Goal: Task Accomplishment & Management: Complete application form

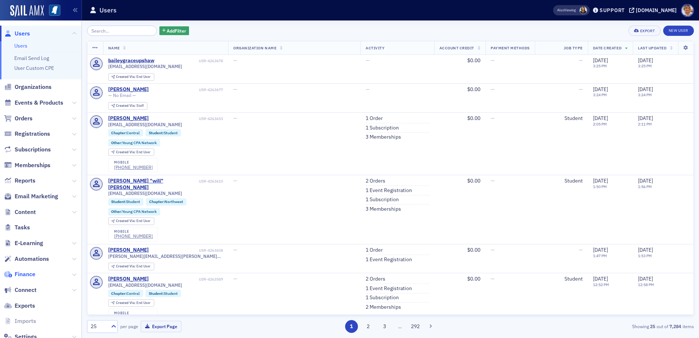
click at [26, 275] on span "Finance" at bounding box center [25, 274] width 21 height 8
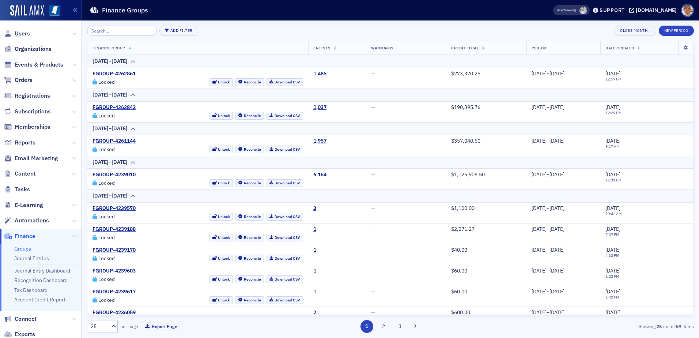
click at [455, 320] on div "25 per page Export Page 1 2 3 Showing 25 out of 59 items" at bounding box center [390, 324] width 607 height 18
click at [15, 247] on link "Groups" at bounding box center [22, 248] width 17 height 7
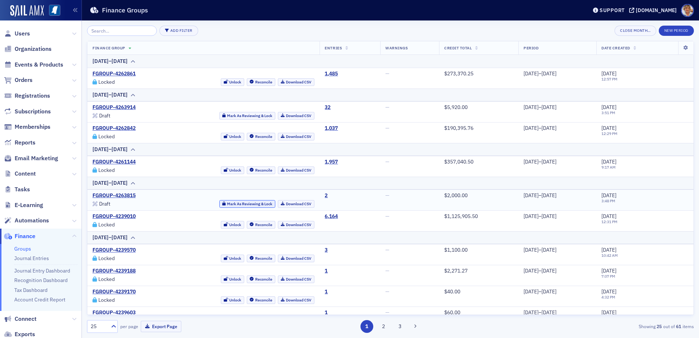
click at [219, 203] on button "Mark As Reviewing & Lock" at bounding box center [247, 204] width 56 height 8
click at [280, 205] on link "Download CSV" at bounding box center [296, 204] width 37 height 8
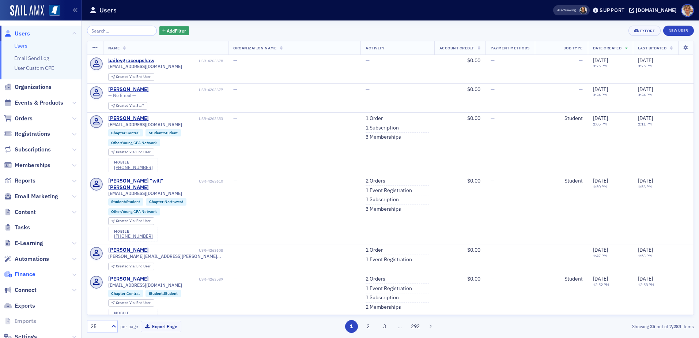
click at [26, 252] on span "Finance" at bounding box center [25, 274] width 21 height 8
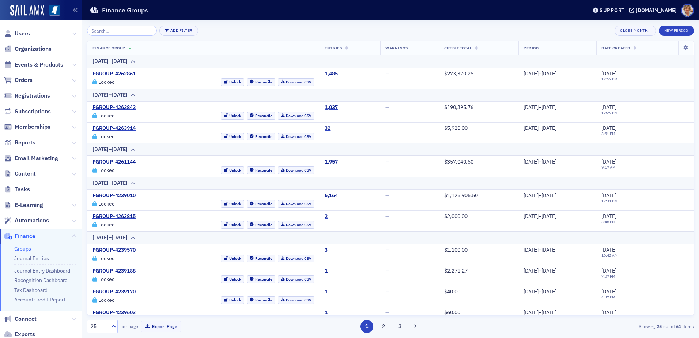
click at [21, 249] on link "Groups" at bounding box center [22, 248] width 17 height 7
click at [30, 252] on link "Journal Entries" at bounding box center [31, 258] width 35 height 7
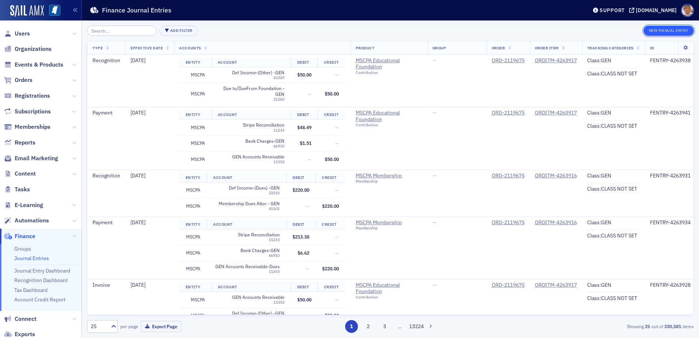
click at [531, 29] on button "New Manual Entry" at bounding box center [669, 31] width 50 height 10
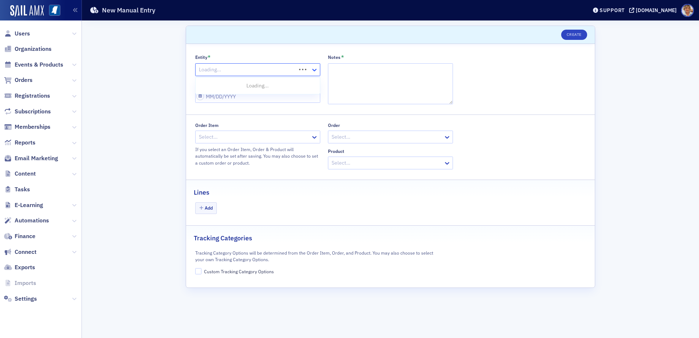
click at [313, 70] on icon at bounding box center [314, 69] width 7 height 7
click at [204, 97] on span "MSCPA" at bounding box center [208, 99] width 16 height 8
select select "8"
select select "2025"
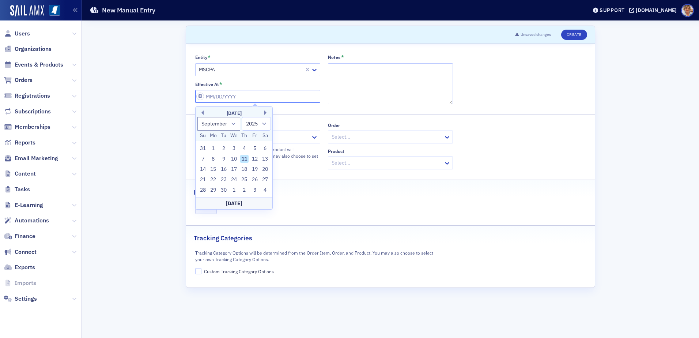
click at [287, 96] on input "Effective At *" at bounding box center [257, 96] width 125 height 13
type input "0"
select select "0"
select select "2000"
type input "07"
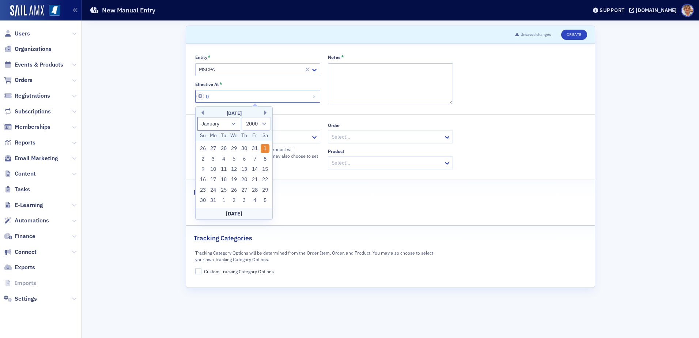
select select "6"
select select "2025"
type input "0"
select select "0"
select select "2000"
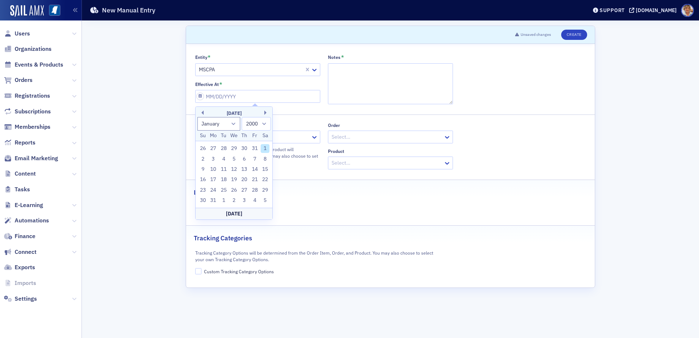
click at [467, 217] on fieldset "Lines Add" at bounding box center [390, 200] width 409 height 41
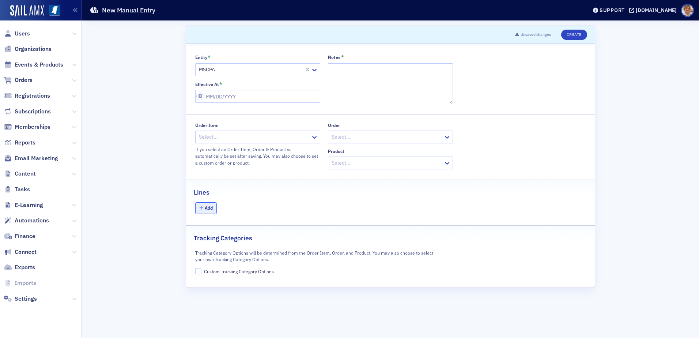
click at [210, 209] on button "Add" at bounding box center [206, 207] width 22 height 11
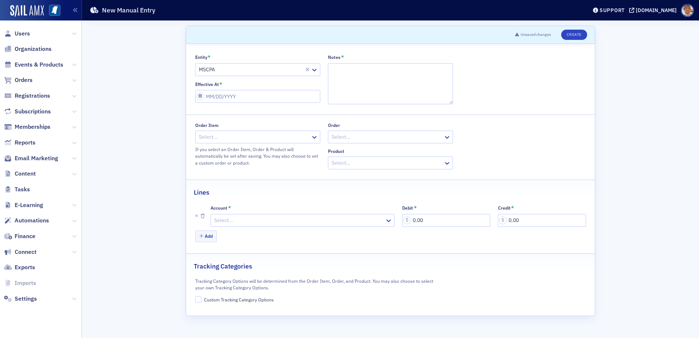
click at [339, 219] on div at bounding box center [299, 220] width 171 height 9
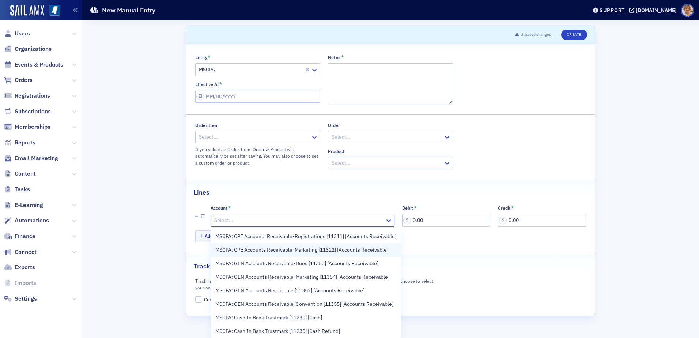
click at [287, 250] on span "MSCPA: CPE Accounts Receivable-Marketing [11312] [Accounts Receivable]" at bounding box center [301, 250] width 173 height 8
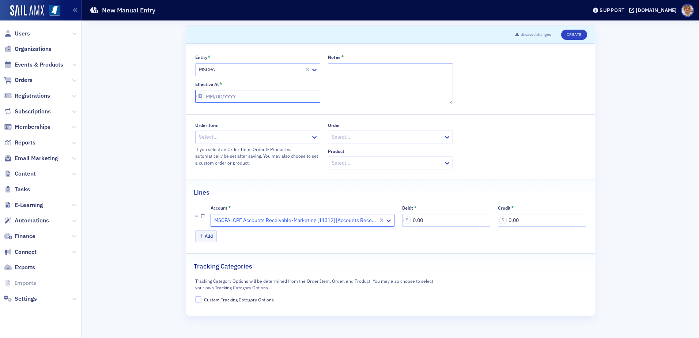
click at [239, 97] on input "Effective At *" at bounding box center [257, 96] width 125 height 13
select select "8"
select select "2025"
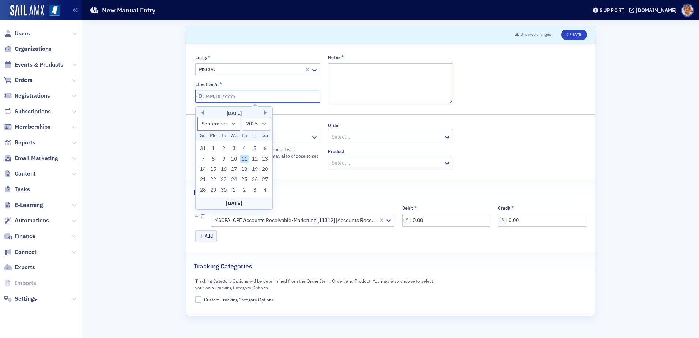
click at [257, 97] on input "Effective At *" at bounding box center [257, 96] width 125 height 13
click at [205, 113] on div "September 2025" at bounding box center [234, 113] width 77 height 7
click at [203, 112] on button "Previous Month" at bounding box center [201, 112] width 4 height 4
select select "6"
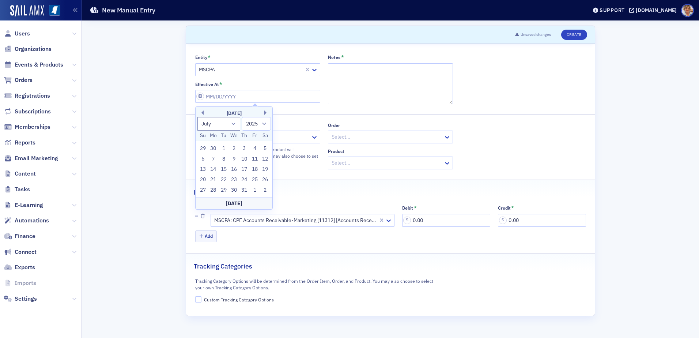
click at [204, 112] on div "July 2025" at bounding box center [234, 113] width 77 height 7
click at [257, 167] on div "18" at bounding box center [254, 169] width 9 height 9
type input "07/18/2025"
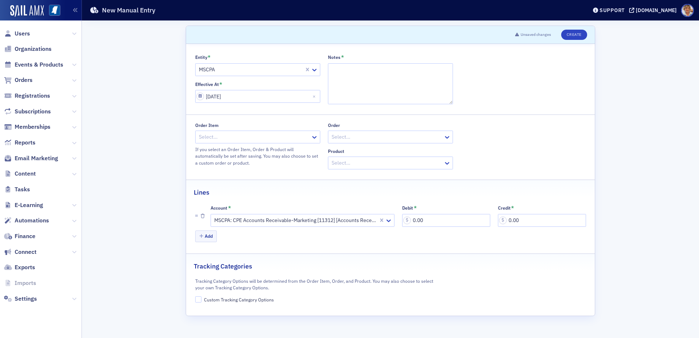
click at [292, 131] on div "Select…" at bounding box center [257, 137] width 125 height 13
type input "3214367"
click at [314, 231] on div "Add" at bounding box center [390, 236] width 391 height 13
click at [332, 226] on div "MSCPA: CPE Accounts Receivable-Marketing [11312] [Accounts Receivable]" at bounding box center [303, 220] width 184 height 13
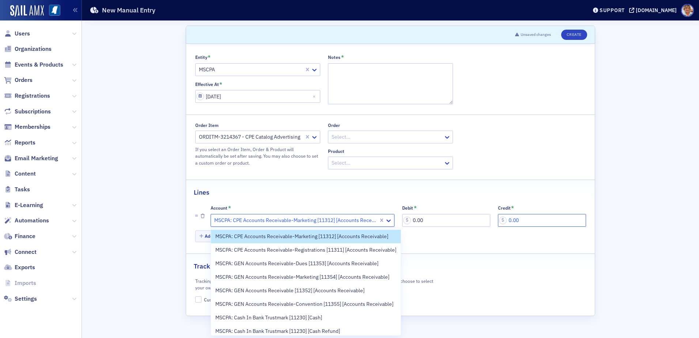
click at [530, 221] on input "0.00" at bounding box center [542, 220] width 88 height 13
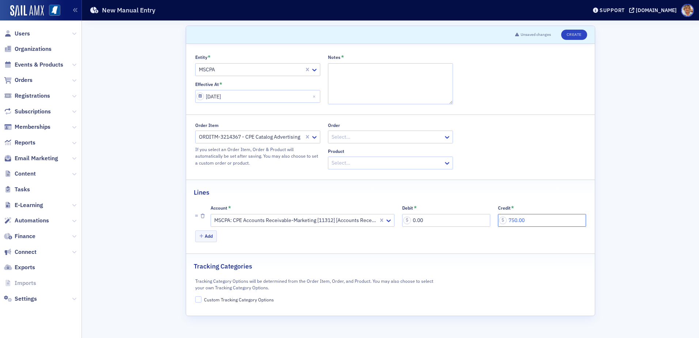
type input "750.00"
click at [202, 236] on icon "button" at bounding box center [201, 236] width 4 height 4
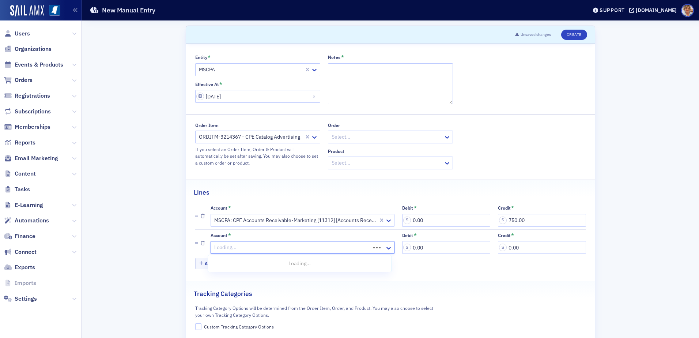
click at [368, 244] on div at bounding box center [292, 247] width 156 height 9
type input "42201"
click at [264, 252] on span "MSCPA: Exhibits & Sponsors - CPE [42201] [Revenue]" at bounding box center [272, 264] width 121 height 8
click at [441, 246] on input "0.00" at bounding box center [446, 247] width 88 height 13
type input "750.00"
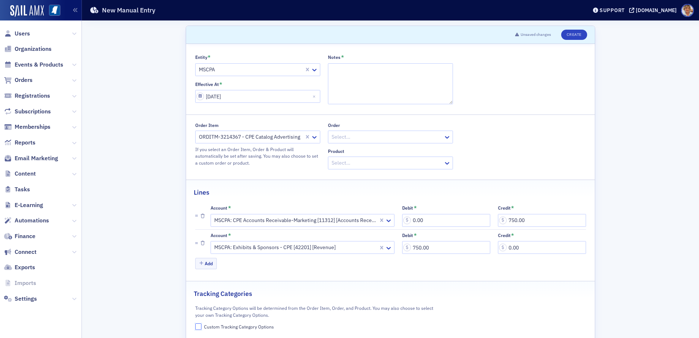
click at [197, 252] on input "Custom Tracking Category Options" at bounding box center [198, 326] width 7 height 7
checkbox input "true"
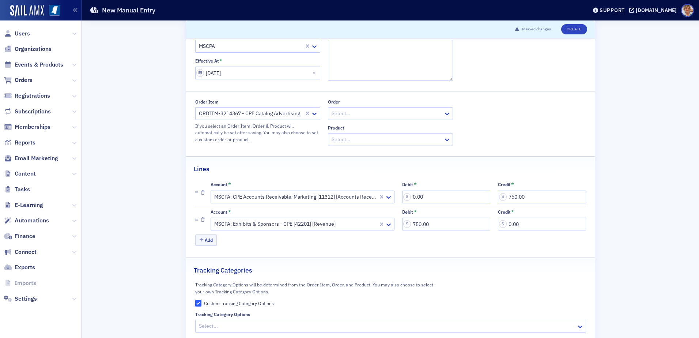
scroll to position [44, 0]
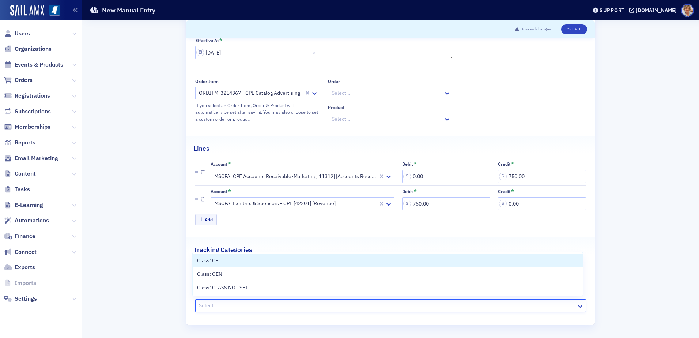
click at [201, 252] on div at bounding box center [387, 305] width 378 height 9
click at [211, 252] on span "Class: CPE" at bounding box center [209, 261] width 24 height 8
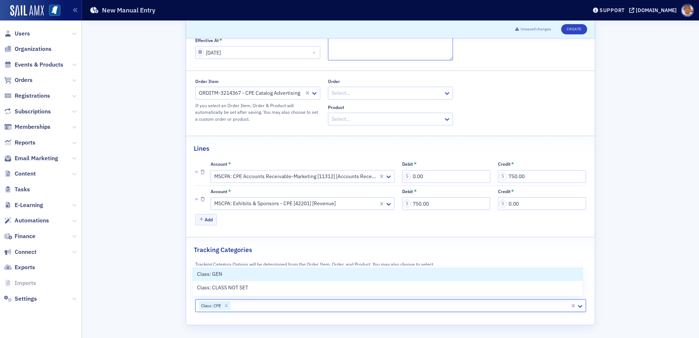
click at [366, 49] on textarea "Notes *" at bounding box center [390, 39] width 125 height 41
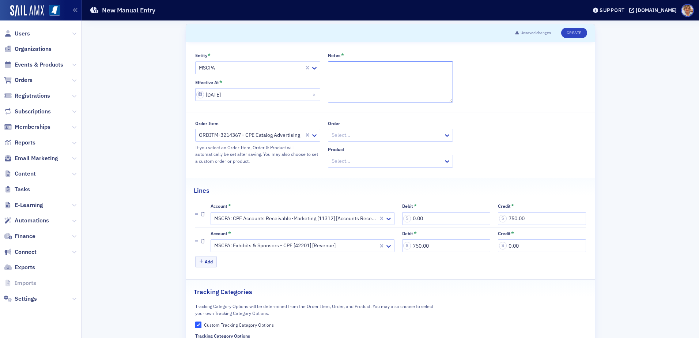
scroll to position [0, 0]
type textarea "Fix APS CPE Catalog"
click at [531, 37] on button "Create" at bounding box center [574, 35] width 26 height 10
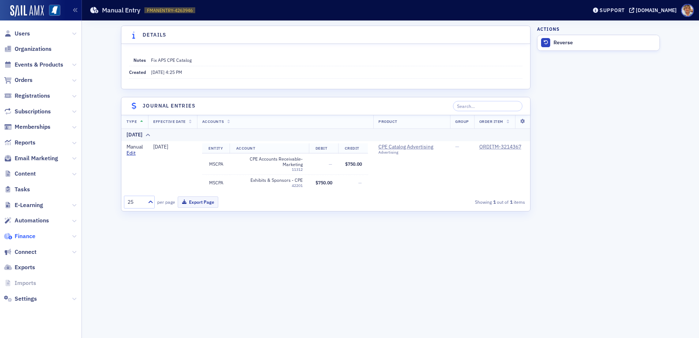
click at [26, 234] on span "Finance" at bounding box center [25, 236] width 21 height 8
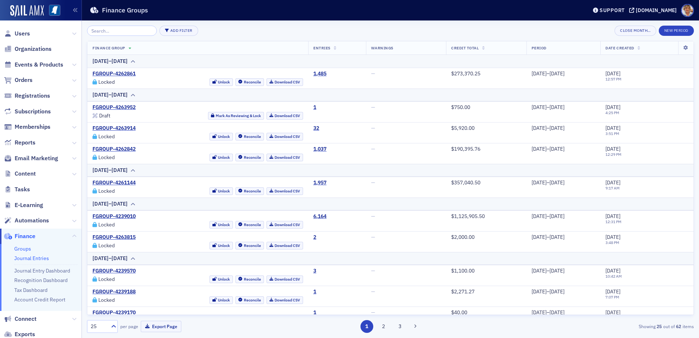
click at [27, 252] on link "Journal Entries" at bounding box center [31, 258] width 35 height 7
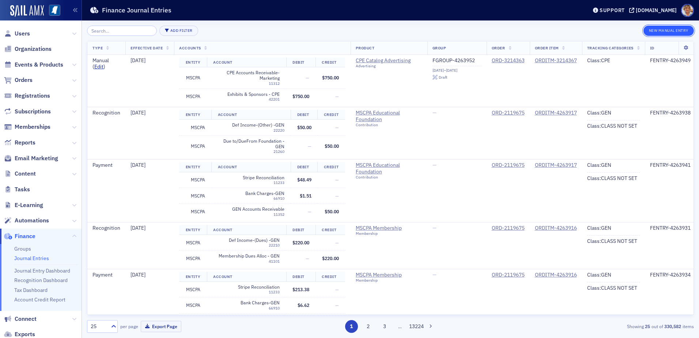
click at [531, 31] on button "New Manual Entry" at bounding box center [669, 31] width 50 height 10
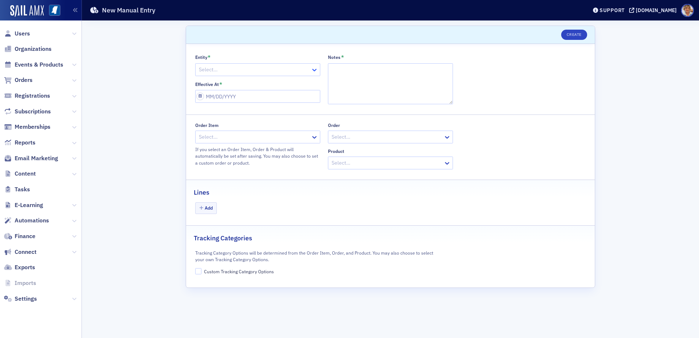
click at [314, 68] on icon at bounding box center [314, 69] width 7 height 7
click at [315, 69] on icon at bounding box center [314, 69] width 7 height 7
click at [315, 71] on icon at bounding box center [314, 69] width 7 height 7
click at [218, 100] on div "MSCPA" at bounding box center [258, 99] width 116 height 8
select select "8"
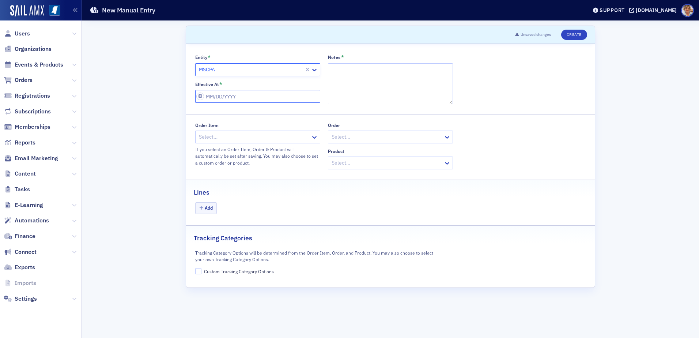
select select "2025"
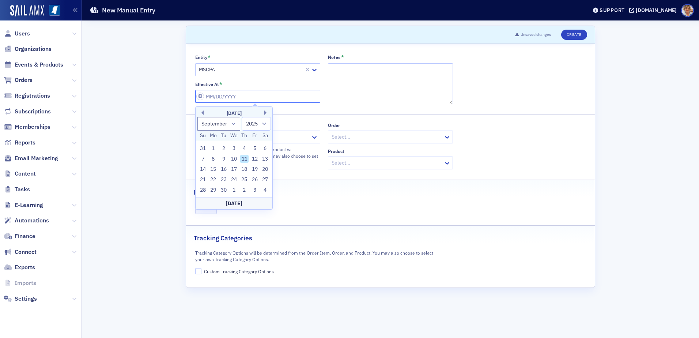
click at [242, 95] on input "Effective At *" at bounding box center [257, 96] width 125 height 13
type input "0"
select select "0"
select select "2000"
type input "03"
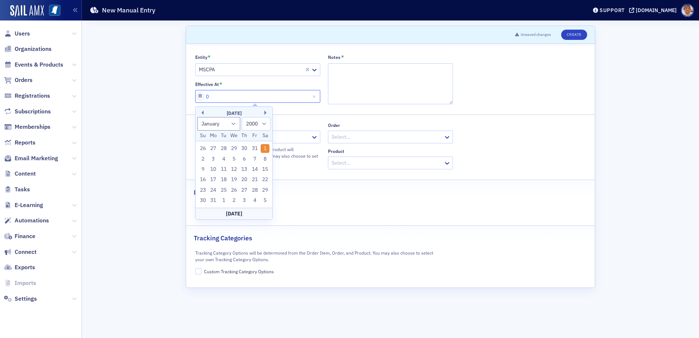
select select "2"
select select "2025"
type input "032"
select select "0"
select select "2032"
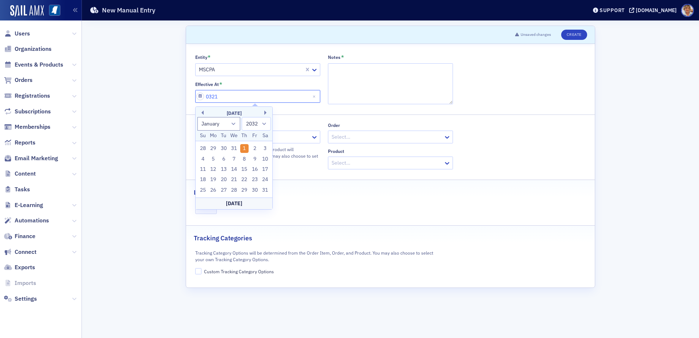
type input "03212"
select select "1900"
type input "03212025"
click at [203, 113] on button "Previous Month" at bounding box center [201, 112] width 4 height 4
click at [202, 112] on button "Previous Month" at bounding box center [201, 112] width 4 height 4
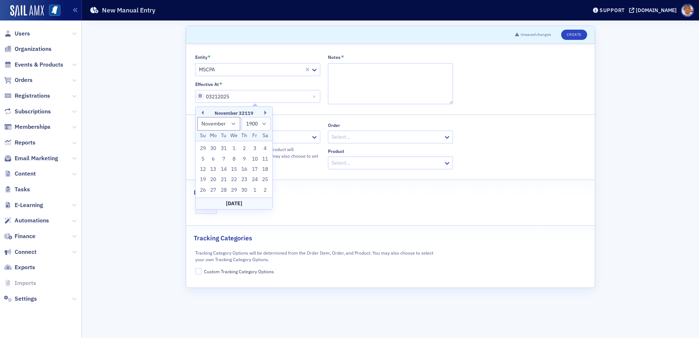
click at [204, 113] on div "Previous Month Next Month November 32119 January February March April May June …" at bounding box center [234, 157] width 78 height 103
click at [204, 112] on div "November 32119" at bounding box center [234, 113] width 77 height 7
click at [203, 112] on button "Previous Month" at bounding box center [201, 112] width 4 height 4
select select "8"
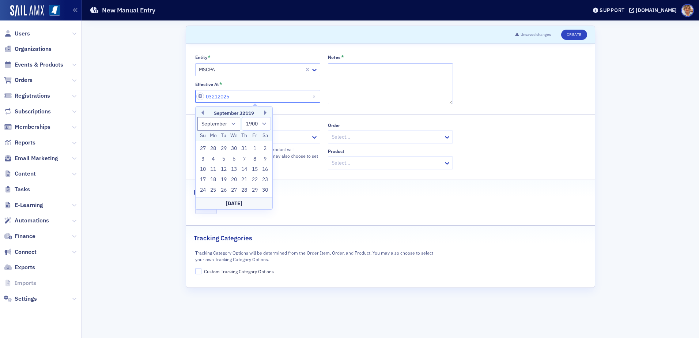
click at [244, 95] on input "03212025" at bounding box center [257, 96] width 125 height 13
type input "01/01/3212"
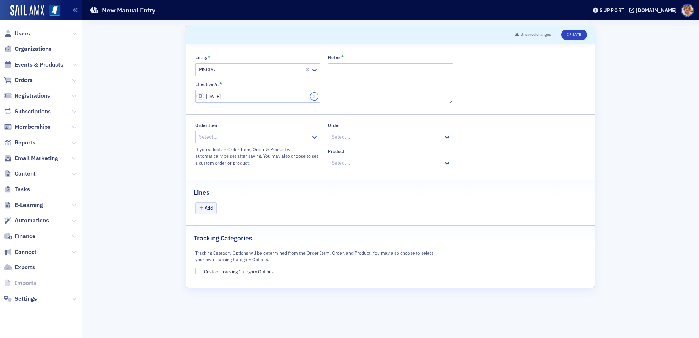
click at [313, 98] on button "Close" at bounding box center [315, 96] width 10 height 13
click at [253, 99] on input "Effective At *" at bounding box center [257, 96] width 125 height 13
select select "8"
select select "2025"
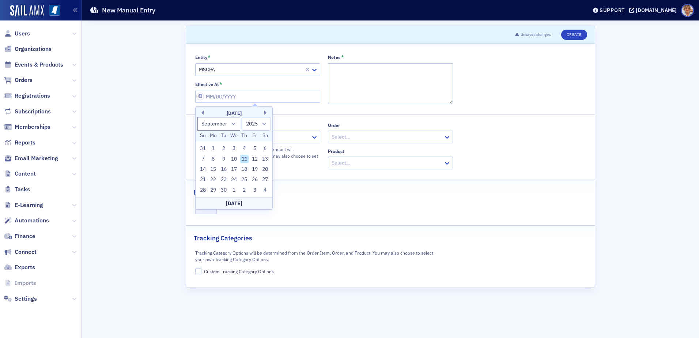
click at [204, 112] on div "September 2025" at bounding box center [234, 113] width 77 height 7
click at [203, 113] on button "Previous Month" at bounding box center [201, 112] width 4 height 4
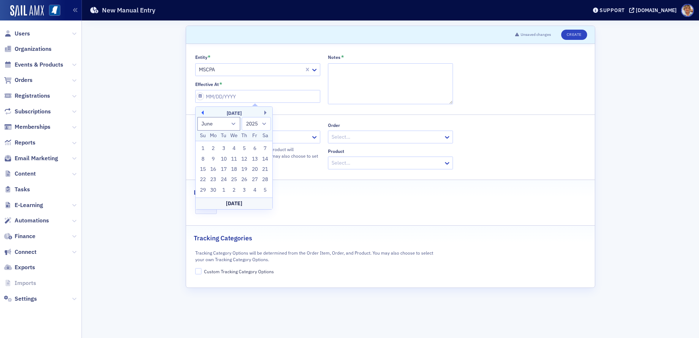
click at [203, 113] on button "Previous Month" at bounding box center [201, 112] width 4 height 4
select select "2"
click at [255, 177] on div "21" at bounding box center [254, 179] width 9 height 9
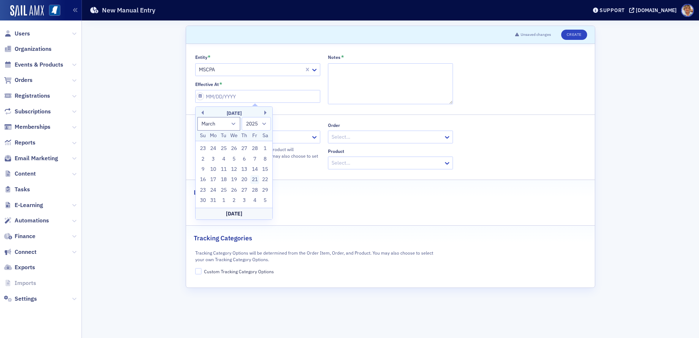
type input "03/21/2025"
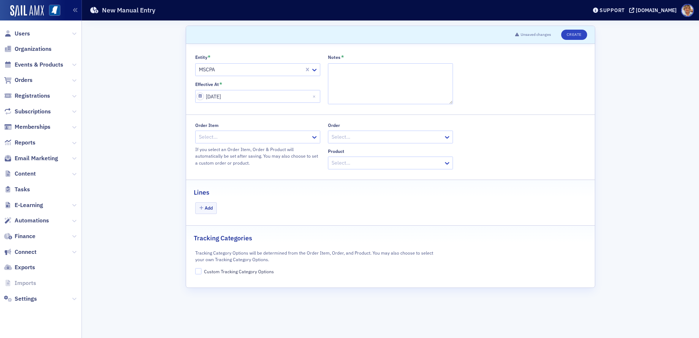
click at [305, 138] on div at bounding box center [254, 136] width 112 height 9
click at [205, 207] on button "Add" at bounding box center [206, 207] width 22 height 11
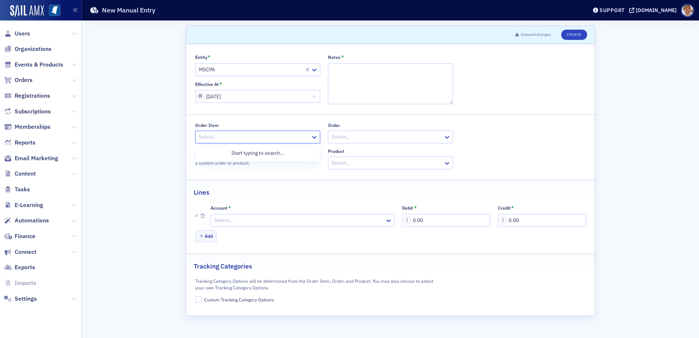
click at [272, 135] on div at bounding box center [254, 136] width 112 height 9
type input "3214367"
click at [388, 221] on icon at bounding box center [389, 220] width 4 height 3
click at [297, 217] on div at bounding box center [299, 220] width 171 height 9
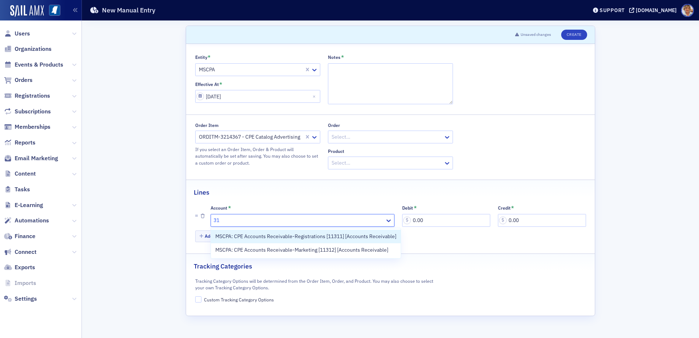
type input "310"
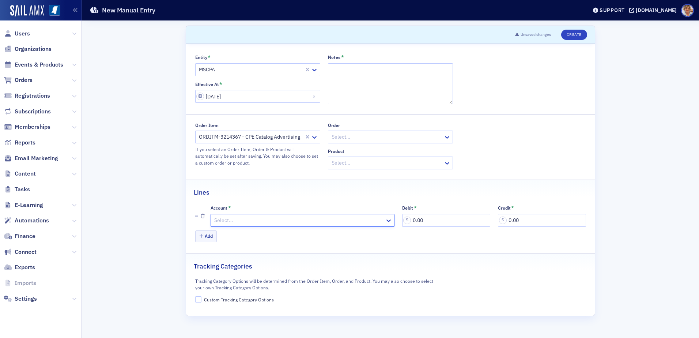
click at [294, 223] on div at bounding box center [299, 220] width 171 height 9
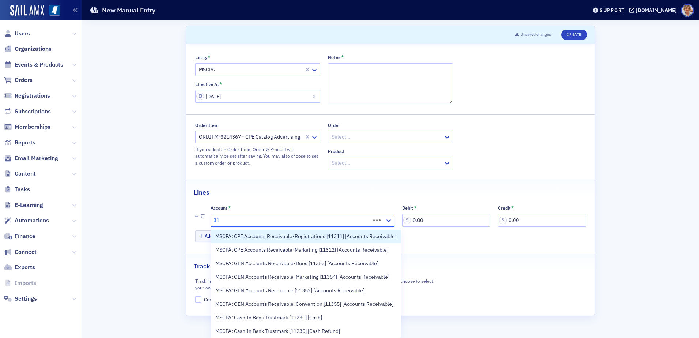
type input "311"
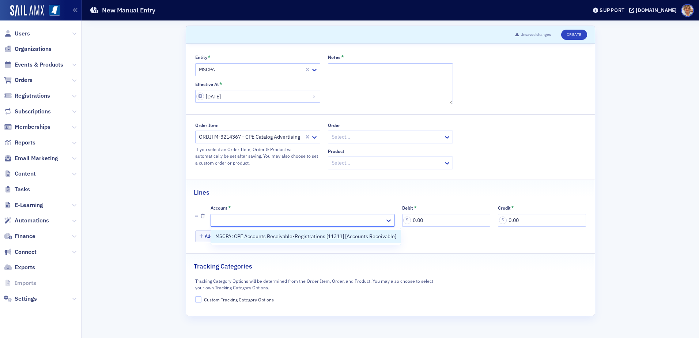
click at [280, 218] on div at bounding box center [299, 220] width 171 height 9
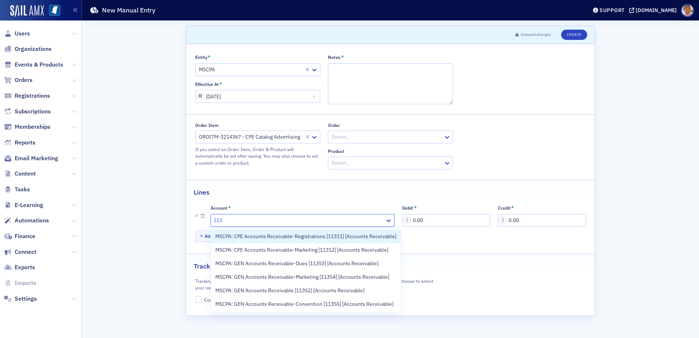
type input "113"
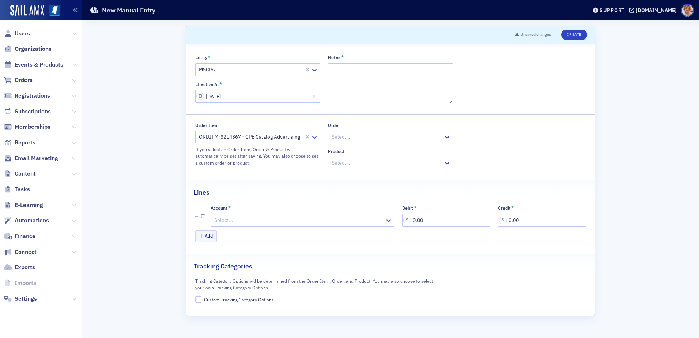
click at [409, 241] on div "Add" at bounding box center [390, 236] width 391 height 13
click at [22, 236] on span "Finance" at bounding box center [25, 236] width 21 height 8
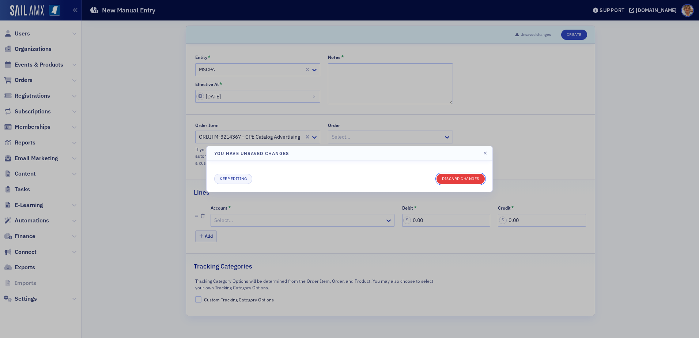
click at [470, 180] on button "Discard changes" at bounding box center [461, 179] width 48 height 10
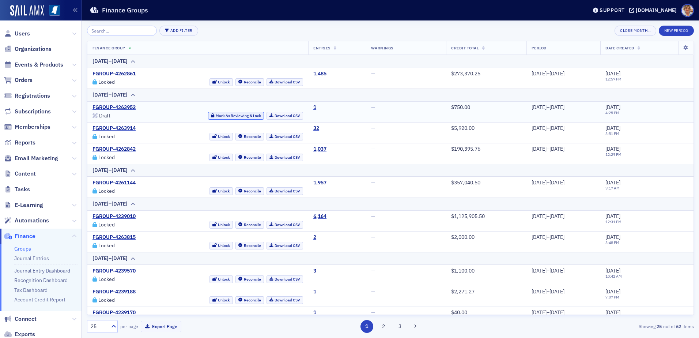
click at [212, 116] on button "Mark As Reviewing & Lock" at bounding box center [236, 116] width 56 height 8
click at [269, 117] on link "Download CSV" at bounding box center [285, 116] width 37 height 8
click at [33, 252] on link "Journal Entries" at bounding box center [31, 258] width 35 height 7
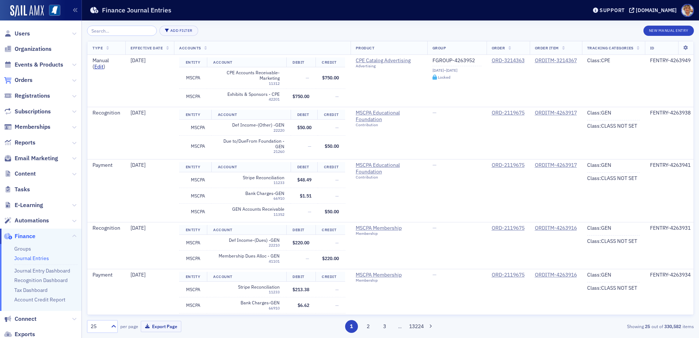
click at [13, 79] on link "Orders" at bounding box center [18, 80] width 29 height 8
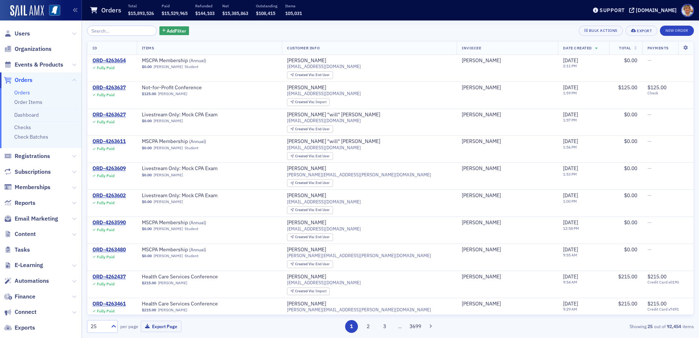
click at [23, 91] on link "Orders" at bounding box center [22, 92] width 16 height 7
click at [118, 31] on input "search" at bounding box center [122, 31] width 70 height 10
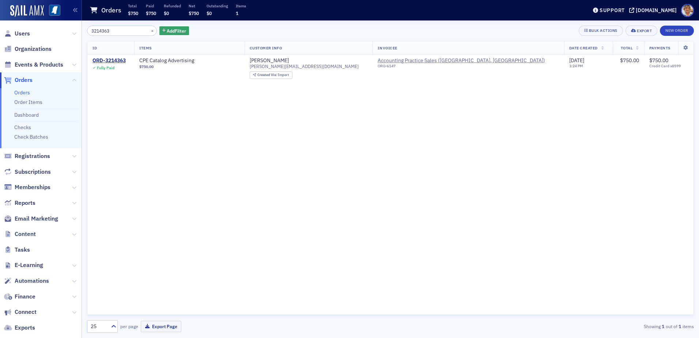
scroll to position [44, 0]
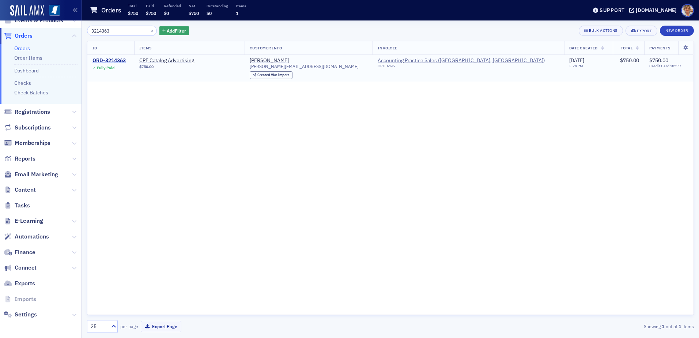
type input "3214363"
click at [111, 57] on div "ORD-3214363" at bounding box center [109, 60] width 33 height 7
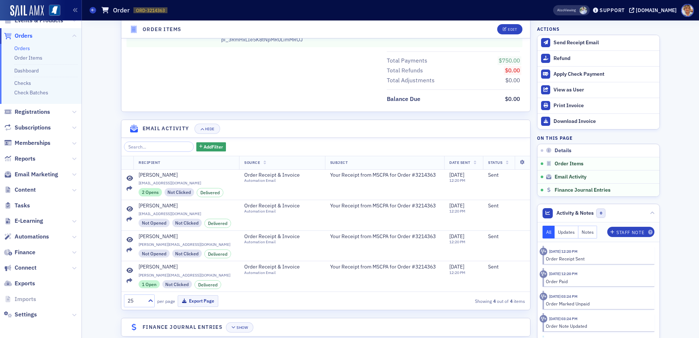
scroll to position [389, 0]
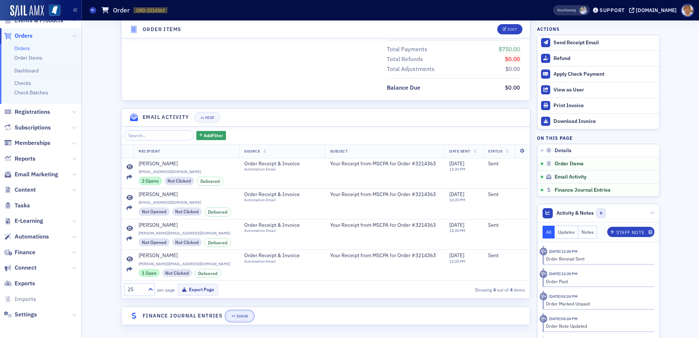
click at [233, 252] on icon "button" at bounding box center [233, 316] width 4 height 4
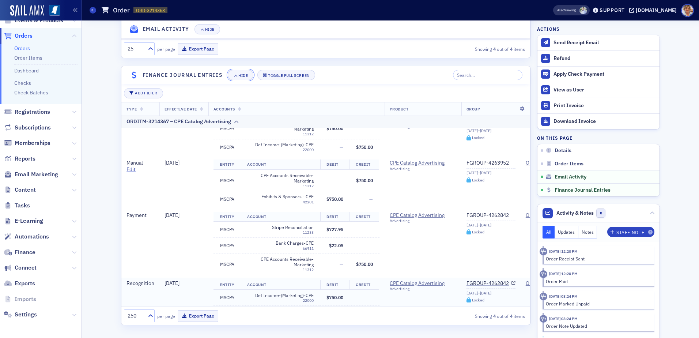
scroll to position [46, 0]
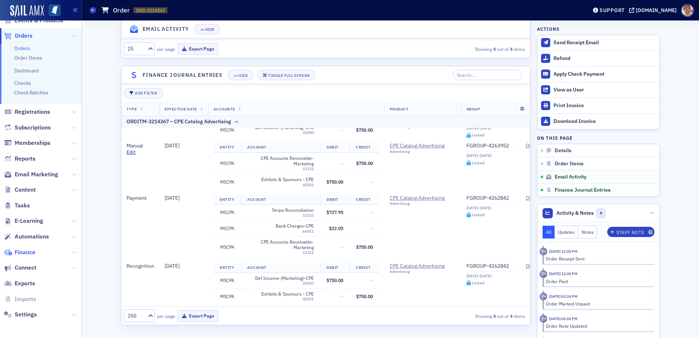
click at [27, 251] on span "Finance" at bounding box center [25, 252] width 21 height 8
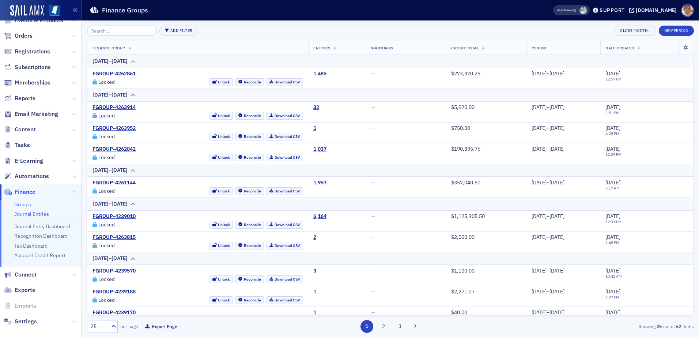
click at [30, 212] on link "Journal Entries" at bounding box center [31, 214] width 35 height 7
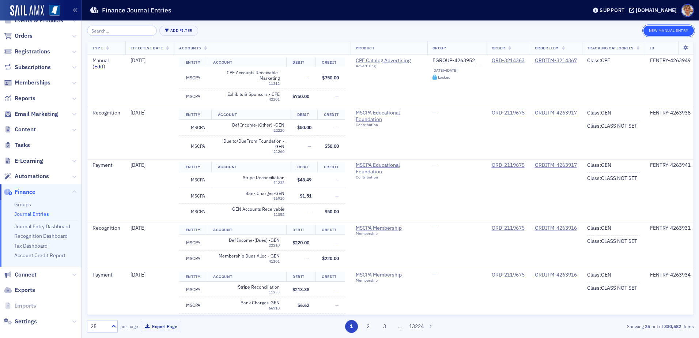
click at [531, 30] on button "New Manual Entry" at bounding box center [669, 31] width 50 height 10
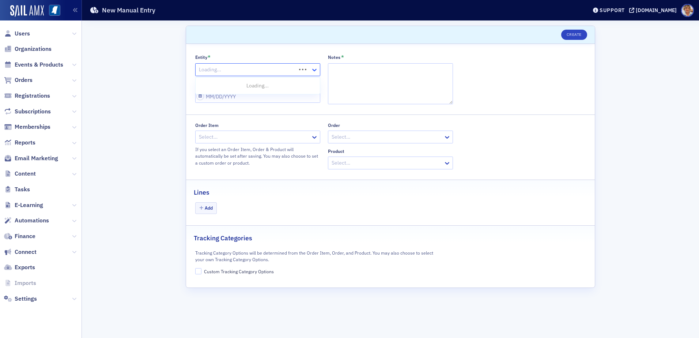
click at [315, 69] on icon at bounding box center [314, 70] width 4 height 3
click at [208, 99] on span "MSCPA" at bounding box center [208, 99] width 16 height 8
click at [280, 93] on input "Effective At *" at bounding box center [257, 96] width 125 height 13
select select "8"
select select "2025"
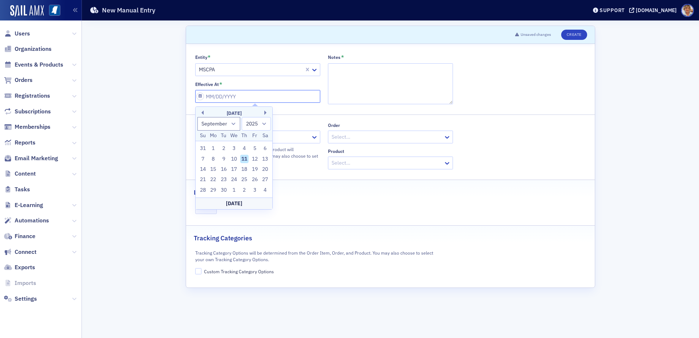
type input "0"
select select "0"
select select "2000"
type input "07"
select select "6"
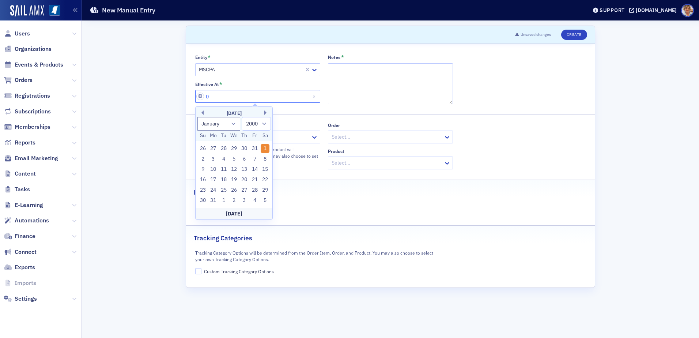
select select "2025"
type input "070"
select select "0"
select select "1970"
type input "07082"
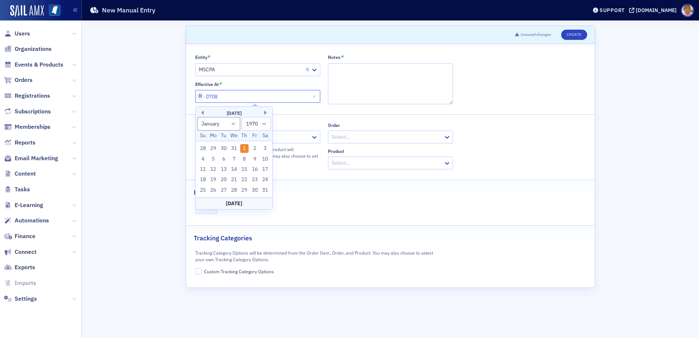
select select "1900"
click at [241, 98] on input "07082025" at bounding box center [257, 96] width 125 height 13
type input "070"
select select "1970"
type input "07"
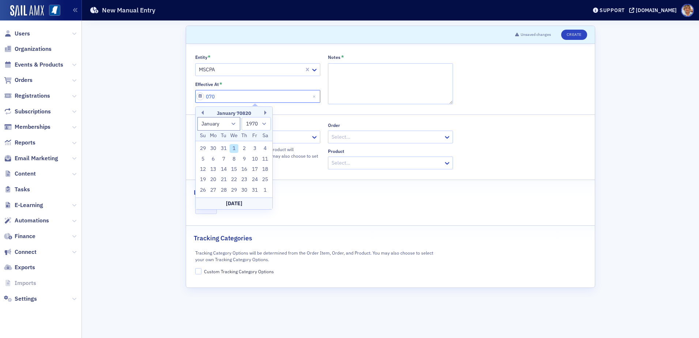
select select "6"
select select "2025"
type input "0"
select select "0"
select select "2000"
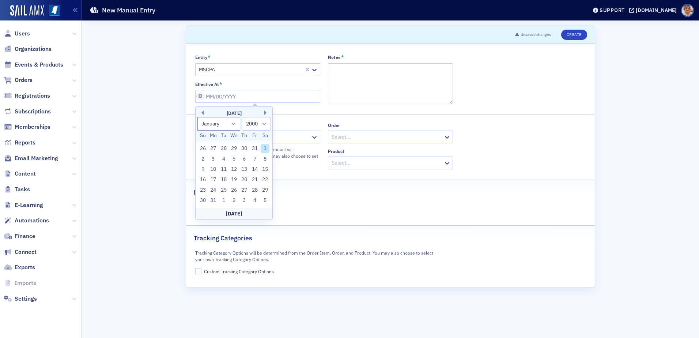
click at [205, 113] on div "January 2000" at bounding box center [234, 113] width 77 height 7
click at [204, 113] on div "January 2000" at bounding box center [234, 113] width 77 height 7
click at [203, 113] on button "Previous Month" at bounding box center [201, 112] width 4 height 4
select select "11"
select select "1999"
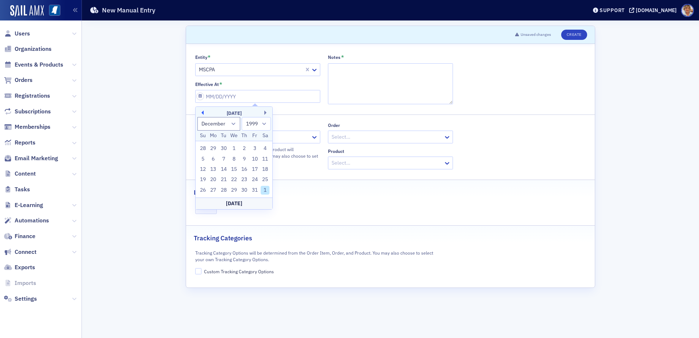
click at [203, 113] on button "Previous Month" at bounding box center [201, 112] width 4 height 4
select select "9"
click at [204, 113] on div "Previous Month Next Month October 1999 January February March April May June Ju…" at bounding box center [234, 162] width 78 height 113
click at [204, 113] on div "October 1999" at bounding box center [234, 113] width 77 height 7
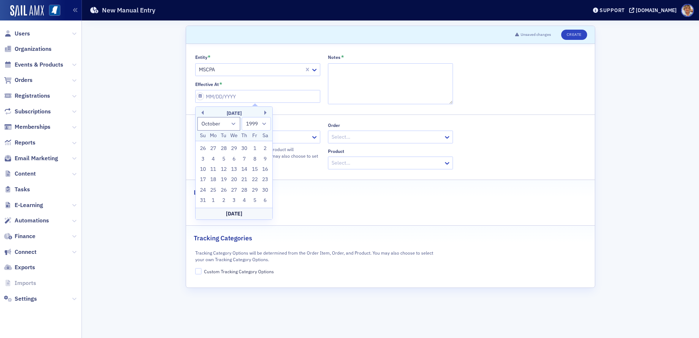
click at [204, 113] on div "October 1999" at bounding box center [234, 113] width 77 height 7
click at [292, 93] on input "Effective At *" at bounding box center [257, 96] width 125 height 13
type input "07"
select select "6"
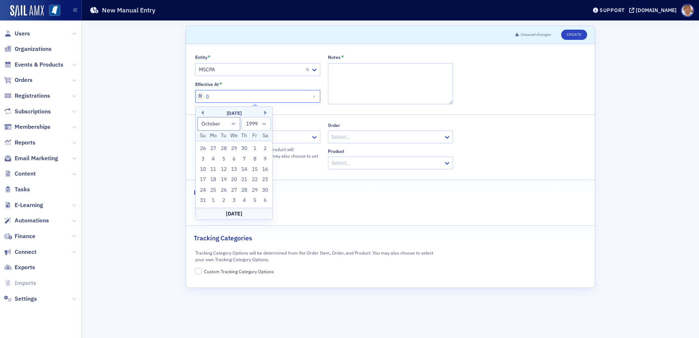
select select "2025"
type input "07/08/2"
select select "2002"
type input "07/08/20"
select select "2020"
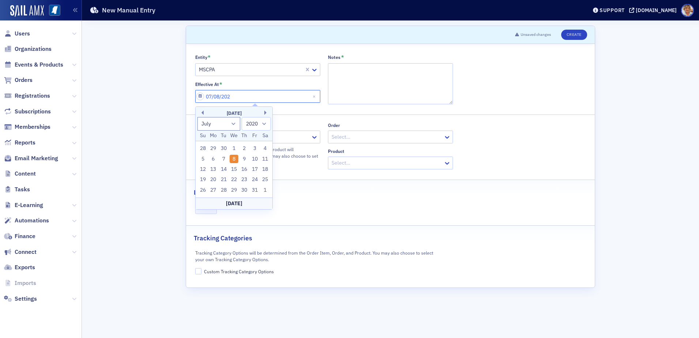
type input "07/08/2025"
select select "2025"
type input "07/08/2025"
click at [293, 123] on div "Order Item" at bounding box center [257, 125] width 125 height 5
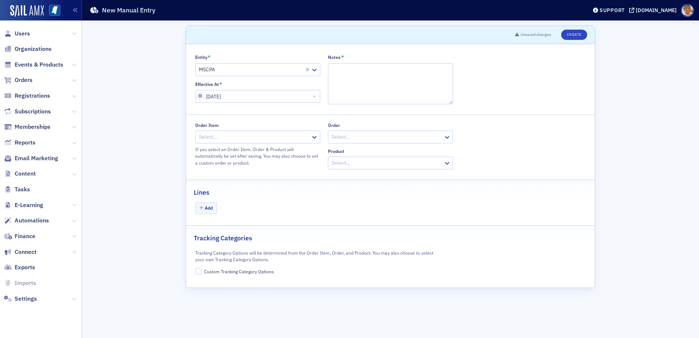
click at [284, 136] on div at bounding box center [254, 136] width 112 height 9
type input "2116644"
click at [210, 208] on button "Add" at bounding box center [206, 207] width 22 height 11
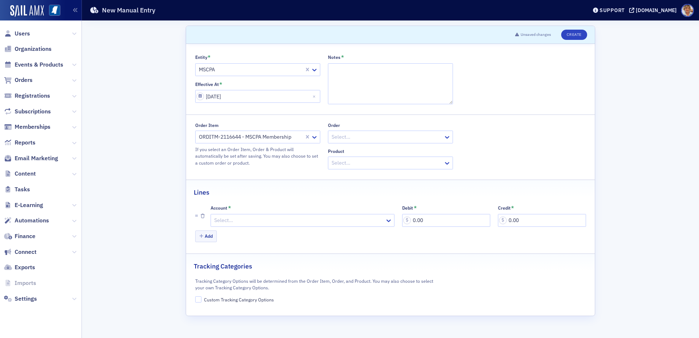
click at [355, 218] on div at bounding box center [299, 220] width 171 height 9
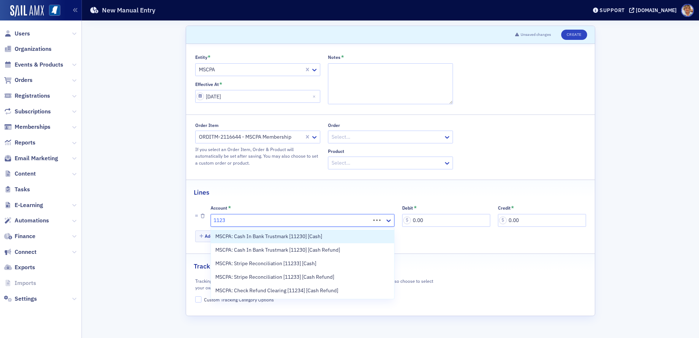
type input "11230"
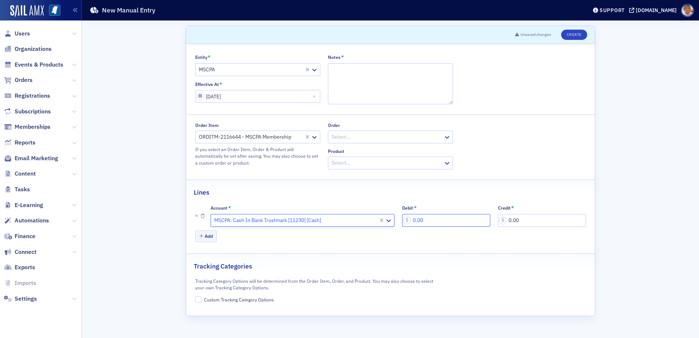
click at [435, 217] on input "0.00" at bounding box center [446, 220] width 88 height 13
type input "50.00"
click at [204, 238] on button "Add" at bounding box center [206, 235] width 22 height 11
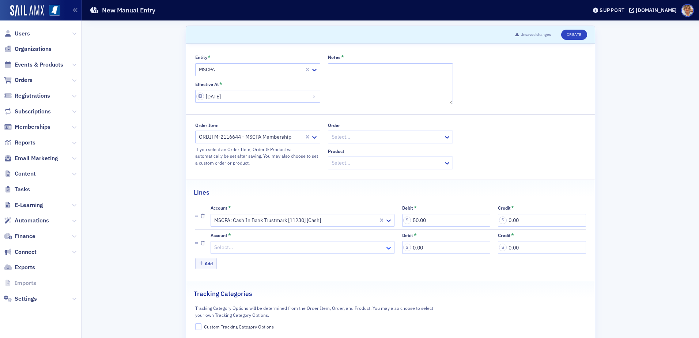
click at [385, 249] on icon at bounding box center [388, 247] width 7 height 7
click at [289, 246] on div at bounding box center [299, 247] width 171 height 9
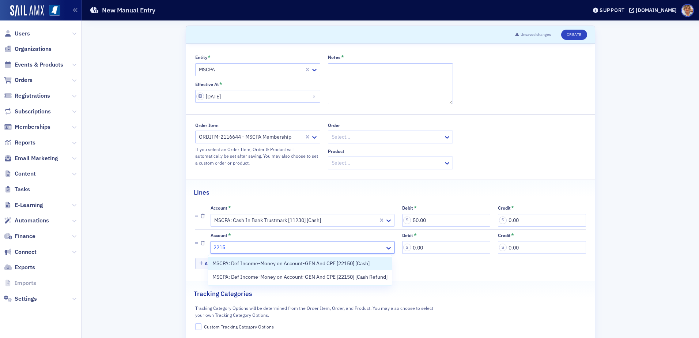
type input "22150"
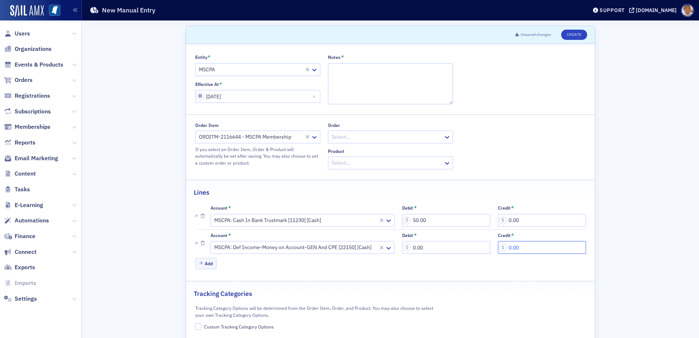
click at [527, 245] on input "0.00" at bounding box center [542, 247] width 88 height 13
type input "50.00"
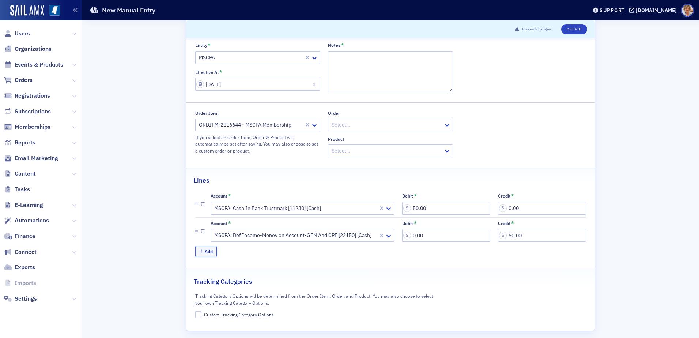
scroll to position [18, 0]
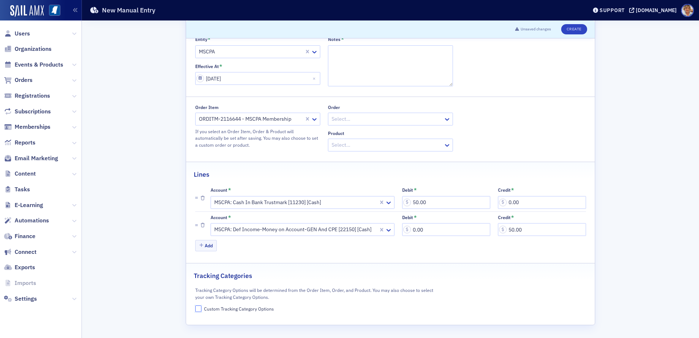
click at [196, 252] on input "Custom Tracking Category Options" at bounding box center [198, 308] width 7 height 7
checkbox input "true"
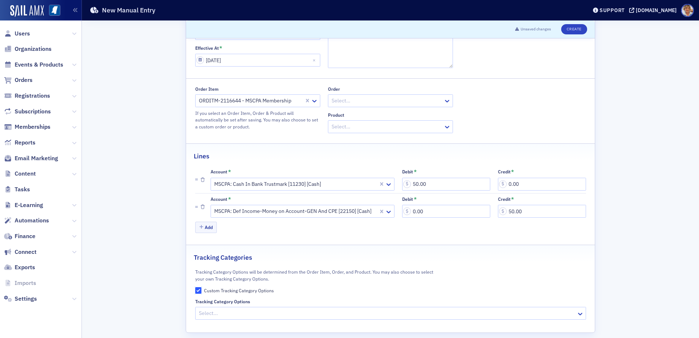
scroll to position [44, 0]
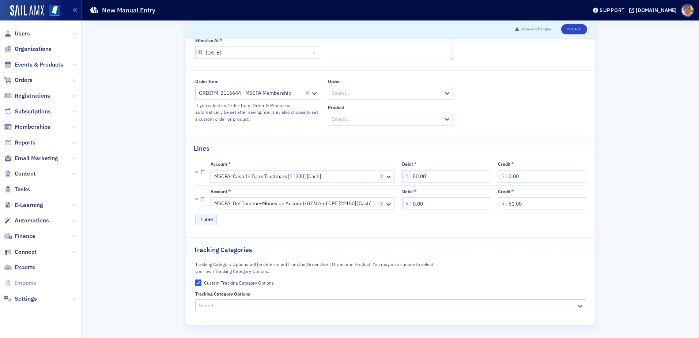
click at [218, 252] on div at bounding box center [387, 305] width 378 height 9
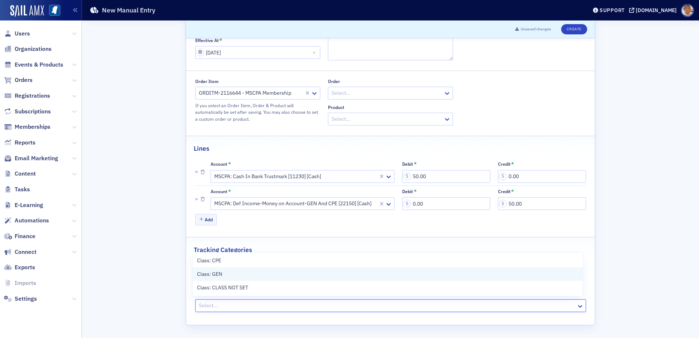
click at [213, 252] on span "Class: GEN" at bounding box center [209, 274] width 25 height 8
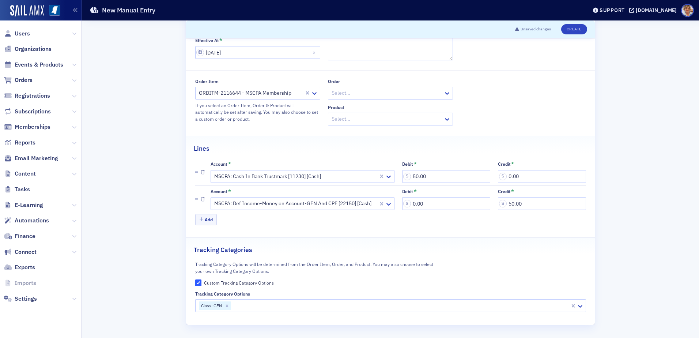
click at [531, 217] on div "Scroll to Unsaved changes Create Entity * MSCPA Effective At * 07/08/2025 Notes…" at bounding box center [390, 157] width 607 height 361
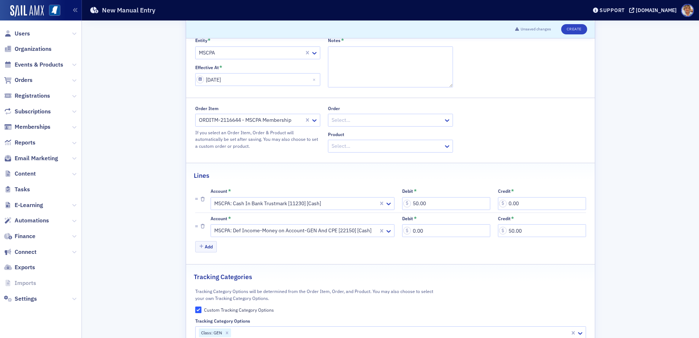
scroll to position [0, 0]
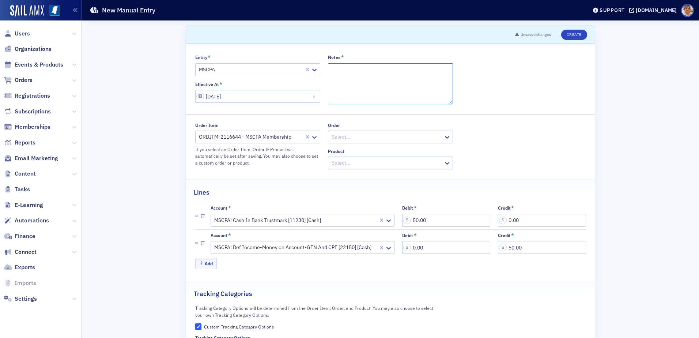
click at [347, 69] on textarea "Notes *" at bounding box center [390, 83] width 125 height 41
type textarea "Overpayment"
click at [531, 33] on button "Create" at bounding box center [574, 35] width 26 height 10
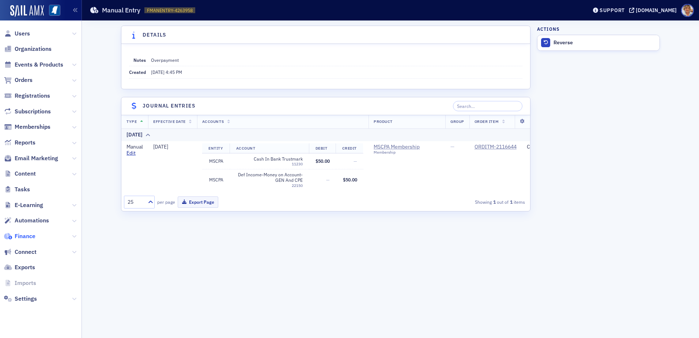
click at [26, 234] on span "Finance" at bounding box center [25, 236] width 21 height 8
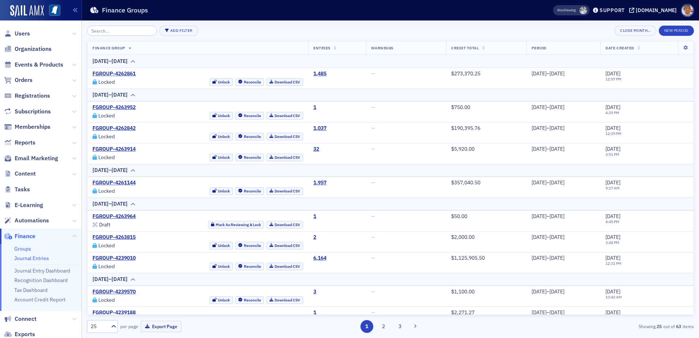
click at [25, 252] on link "Journal Entries" at bounding box center [31, 258] width 35 height 7
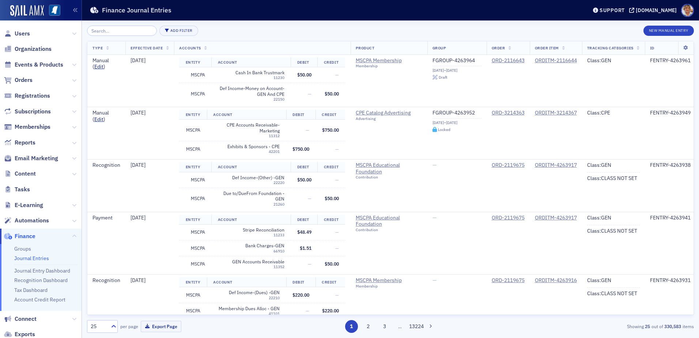
click at [12, 252] on ul "Groups Journal Entries Journal Entry Dashboard Recognition Dashboard Tax Dashbo…" at bounding box center [41, 277] width 82 height 67
click at [531, 28] on button "New Manual Entry" at bounding box center [669, 31] width 50 height 10
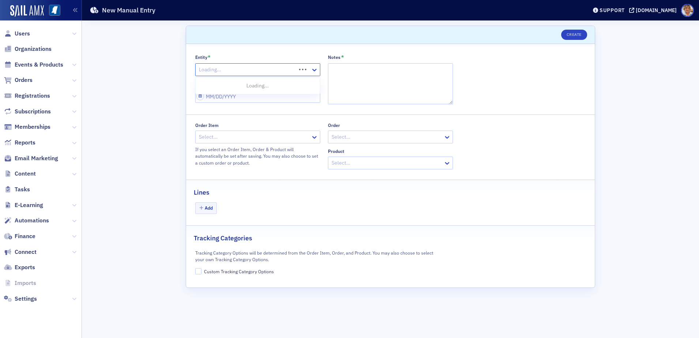
click at [295, 70] on div at bounding box center [246, 69] width 97 height 9
type input "m"
click at [206, 99] on span "MSCPA" at bounding box center [208, 99] width 16 height 8
click at [281, 139] on div at bounding box center [254, 136] width 112 height 9
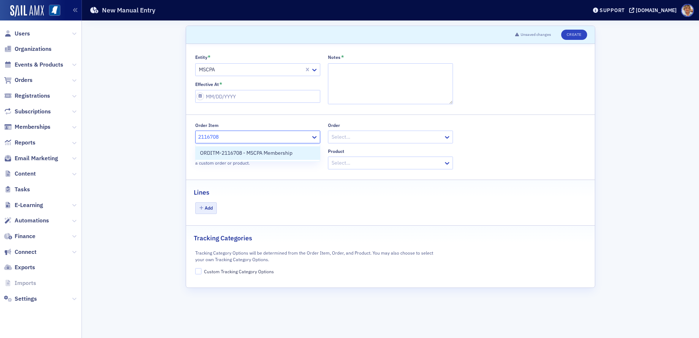
type input "2116708"
click at [206, 209] on button "Add" at bounding box center [206, 207] width 22 height 11
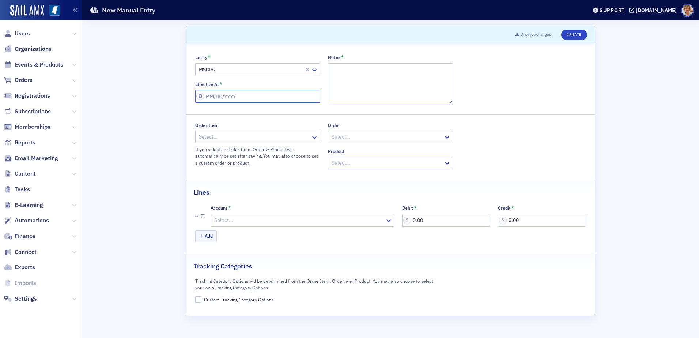
click at [255, 96] on input "Effective At *" at bounding box center [257, 96] width 125 height 13
select select "8"
select select "2025"
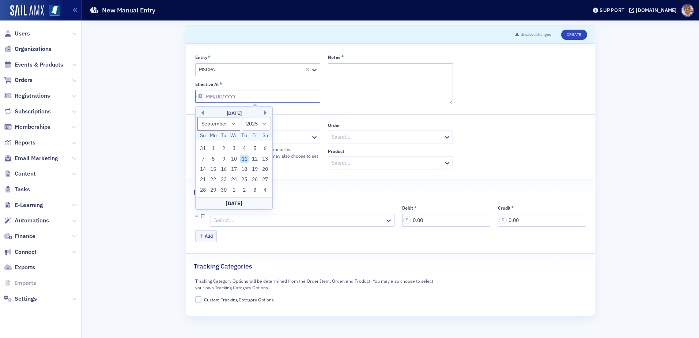
type input "0"
select select "0"
select select "2000"
type input "07"
select select "6"
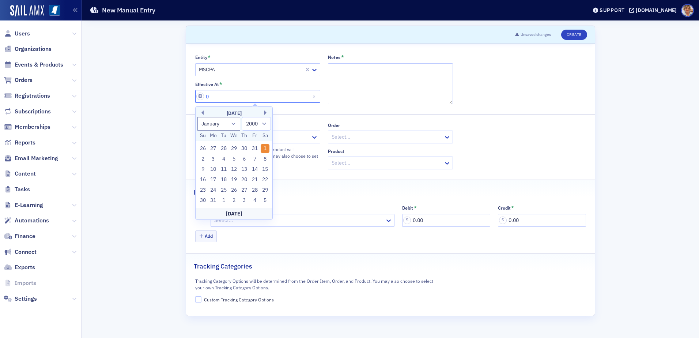
select select "2025"
type input "07/08/2"
select select "2002"
type input "07/08/20"
select select "2020"
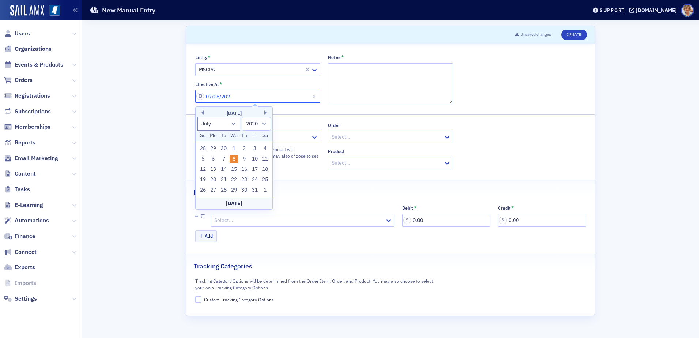
type input "07/08/2025"
select select "2025"
type input "07/08/2025"
click at [200, 237] on button "Add" at bounding box center [206, 235] width 22 height 11
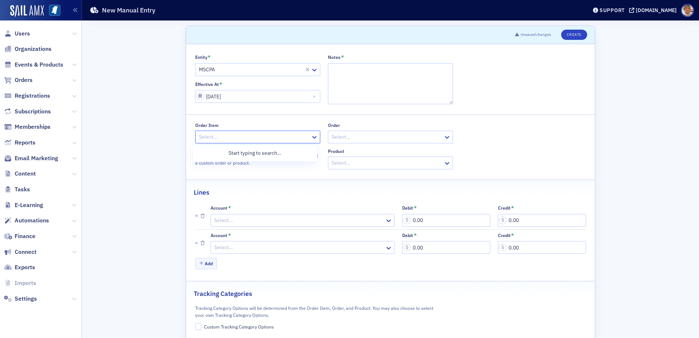
click at [230, 139] on div at bounding box center [254, 136] width 112 height 9
click at [311, 136] on icon at bounding box center [314, 136] width 7 height 7
type input "2116708"
click at [266, 153] on span "ORDITM-2116708 - MSCPA Membership" at bounding box center [243, 153] width 93 height 8
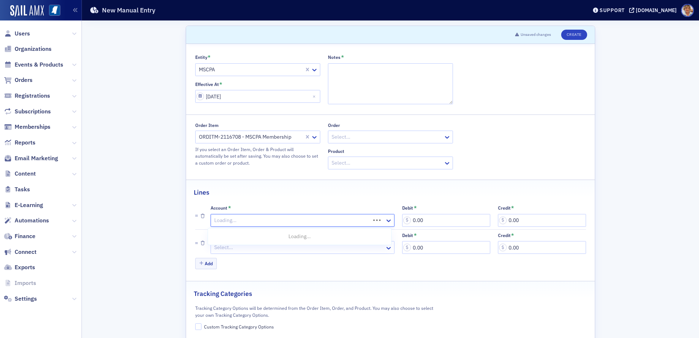
click at [255, 223] on div at bounding box center [292, 220] width 156 height 9
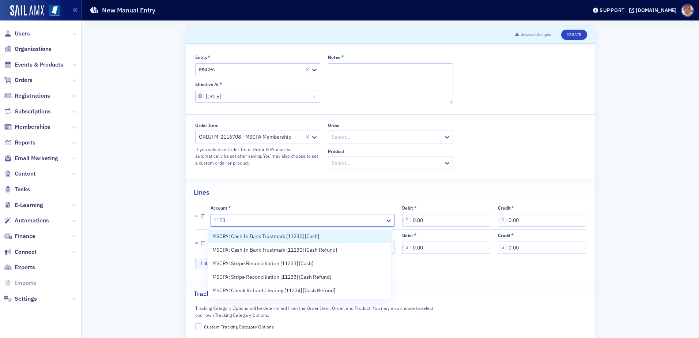
type input "11230"
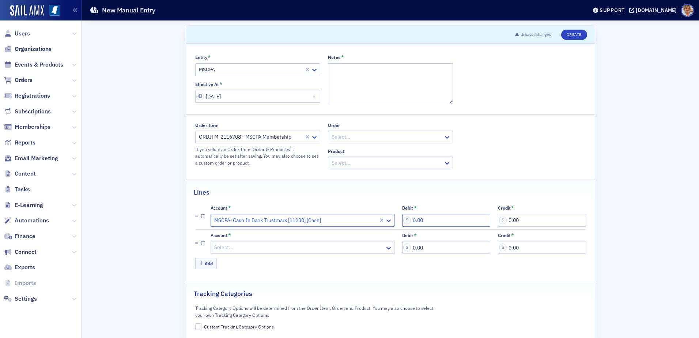
click at [434, 217] on input "0.00" at bounding box center [446, 220] width 88 height 13
type input "50.00"
drag, startPoint x: 256, startPoint y: 301, endPoint x: 253, endPoint y: 298, distance: 4.4
click at [253, 252] on fieldset "Tracking Categories Tracking Category Options will be determined from the Order…" at bounding box center [390, 307] width 409 height 52
drag, startPoint x: 253, startPoint y: 298, endPoint x: 238, endPoint y: 245, distance: 55.6
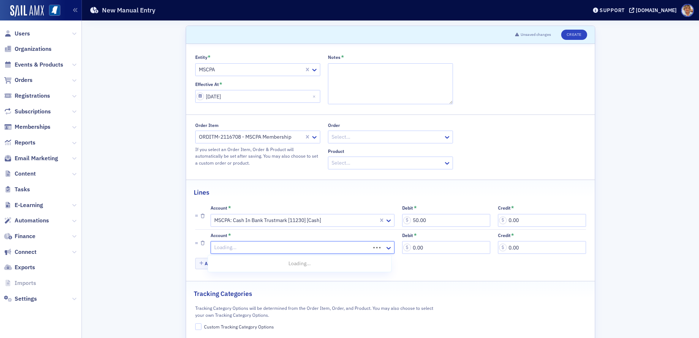
click at [238, 244] on div at bounding box center [292, 247] width 156 height 9
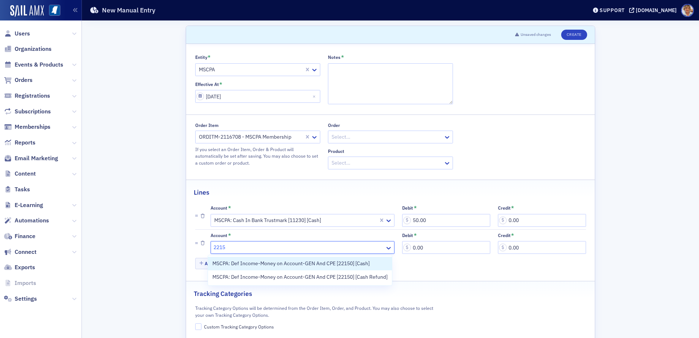
type input "22150"
click at [265, 252] on span "MSCPA: Def Income-Money on Account-GEN And CPE [22150] [Cash]" at bounding box center [290, 264] width 157 height 8
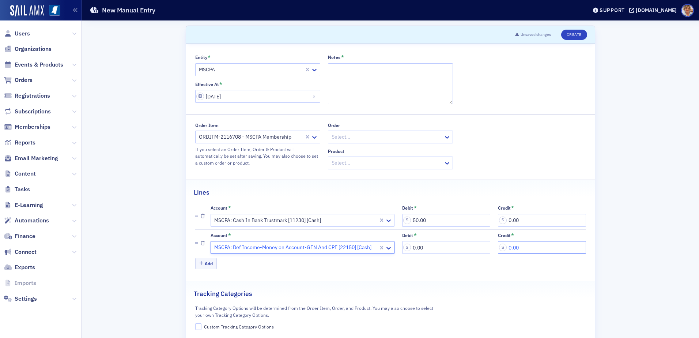
click at [531, 241] on input "0.00" at bounding box center [542, 247] width 88 height 13
type input "50.00"
click at [197, 252] on input "Custom Tracking Category Options" at bounding box center [198, 326] width 7 height 7
checkbox input "true"
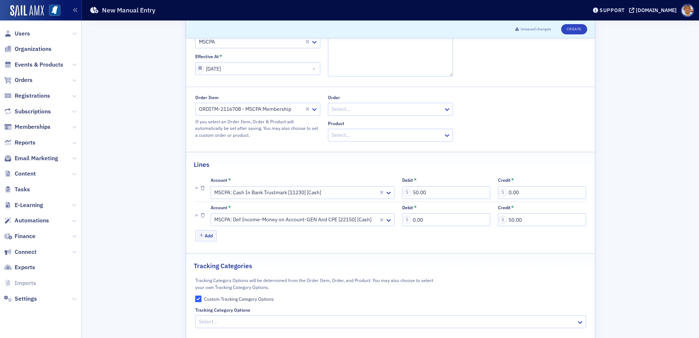
scroll to position [44, 0]
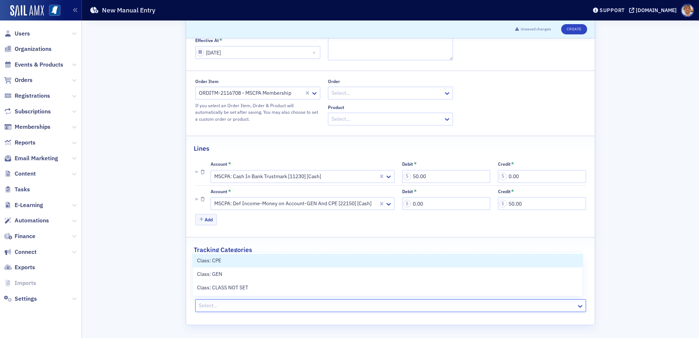
click at [213, 252] on div at bounding box center [387, 305] width 378 height 9
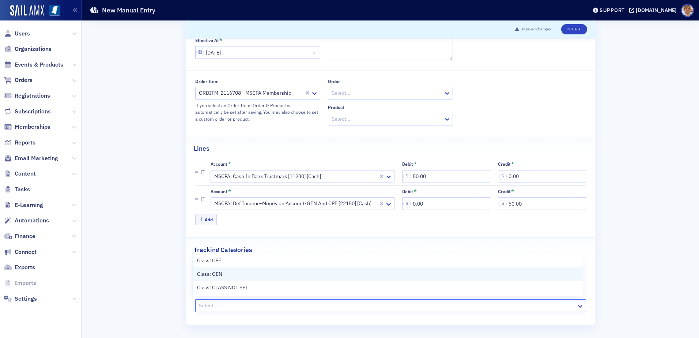
click at [214, 252] on span "Class: GEN" at bounding box center [209, 274] width 25 height 8
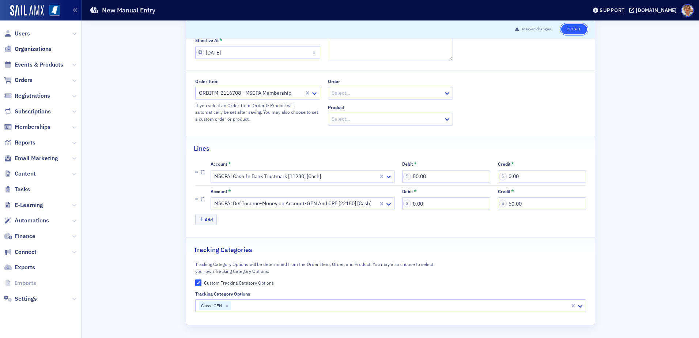
click at [531, 31] on button "Create" at bounding box center [574, 29] width 26 height 10
click at [387, 45] on textarea "Notes *" at bounding box center [390, 40] width 125 height 41
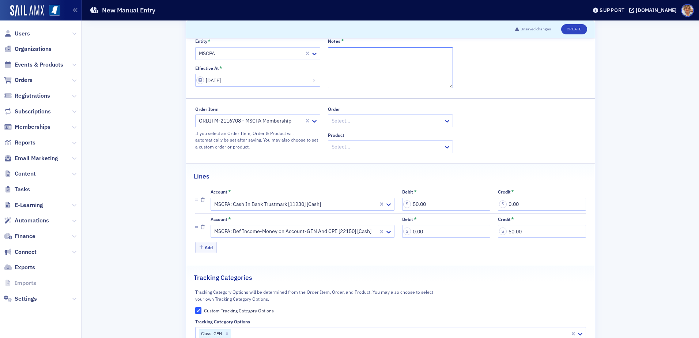
scroll to position [0, 0]
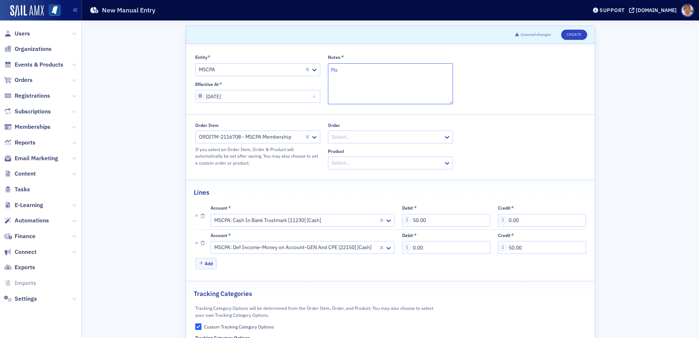
type textarea "M"
type textarea "Overpayment"
click at [531, 34] on button "Create" at bounding box center [574, 35] width 26 height 10
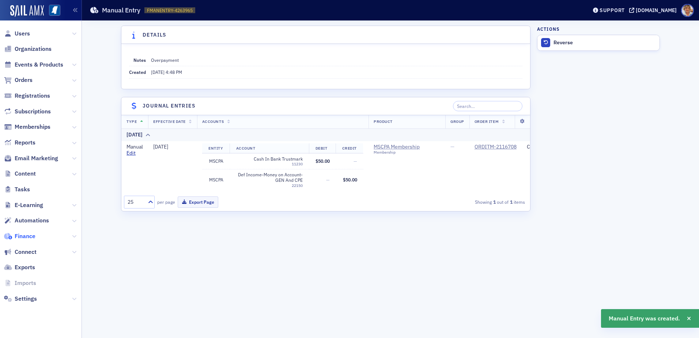
click at [22, 234] on span "Finance" at bounding box center [25, 236] width 21 height 8
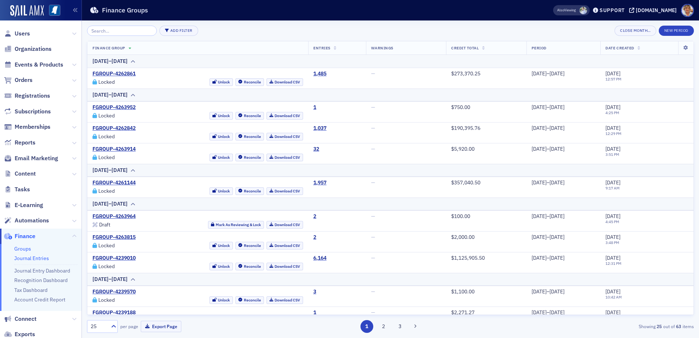
click at [25, 252] on link "Journal Entries" at bounding box center [31, 258] width 35 height 7
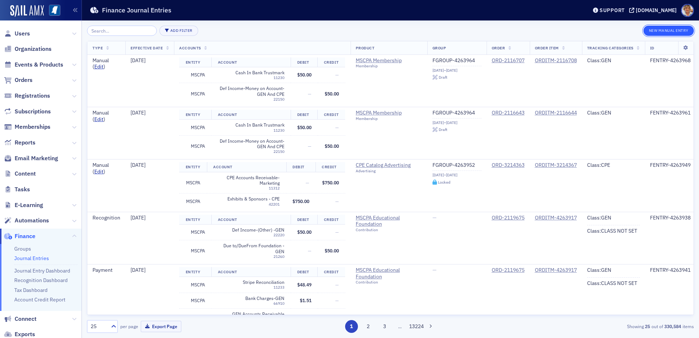
click at [531, 30] on button "New Manual Entry" at bounding box center [669, 31] width 50 height 10
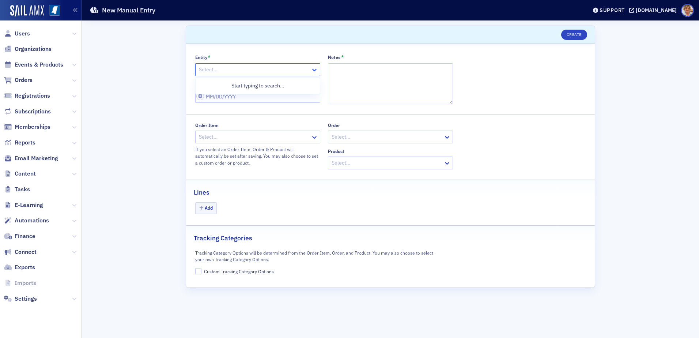
click at [314, 69] on icon at bounding box center [314, 69] width 7 height 7
click at [201, 99] on span "MSCPA" at bounding box center [208, 99] width 16 height 8
click at [316, 137] on icon at bounding box center [314, 137] width 4 height 3
click at [279, 138] on div at bounding box center [254, 136] width 112 height 9
type input "2116962"
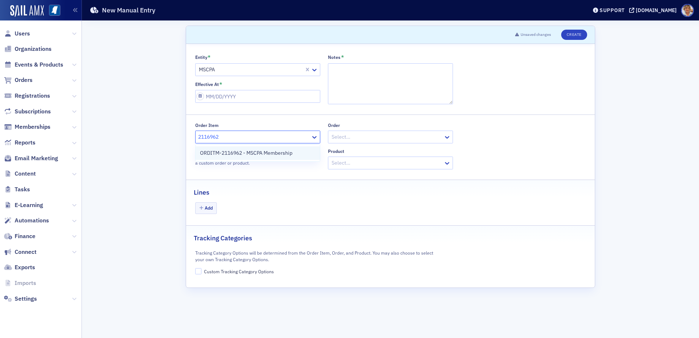
click at [276, 152] on span "ORDITM-2116962 - MSCPA Membership" at bounding box center [246, 153] width 93 height 8
click at [205, 211] on button "Add" at bounding box center [206, 207] width 22 height 11
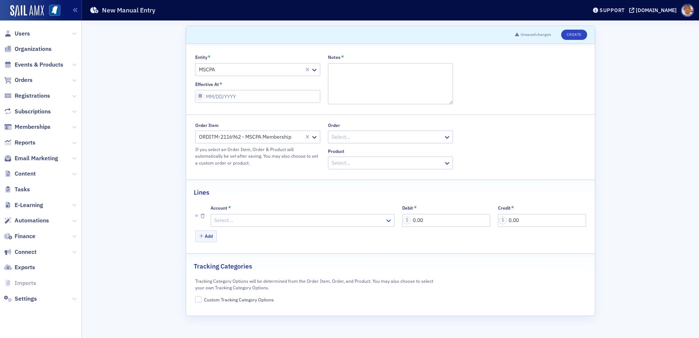
click at [389, 220] on icon at bounding box center [388, 220] width 7 height 7
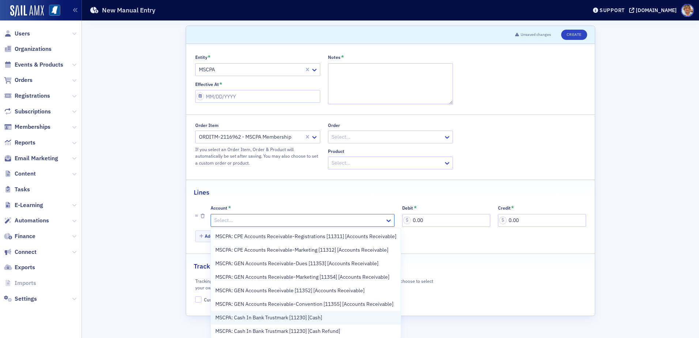
click at [295, 252] on span "MSCPA: Cash In Bank Trustmark [11230] [Cash]" at bounding box center [268, 318] width 107 height 8
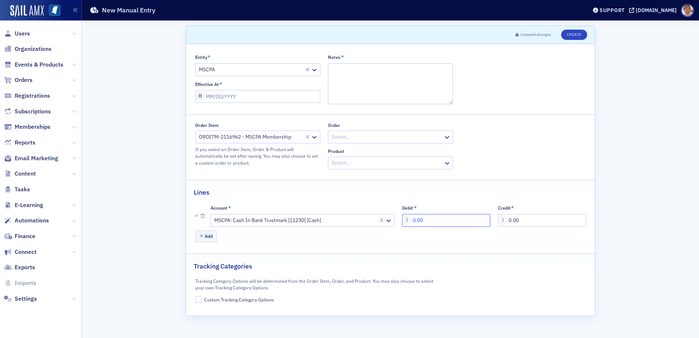
click at [434, 221] on input "0.00" at bounding box center [446, 220] width 88 height 13
type input "50.00"
click at [204, 233] on button "Add" at bounding box center [206, 235] width 22 height 11
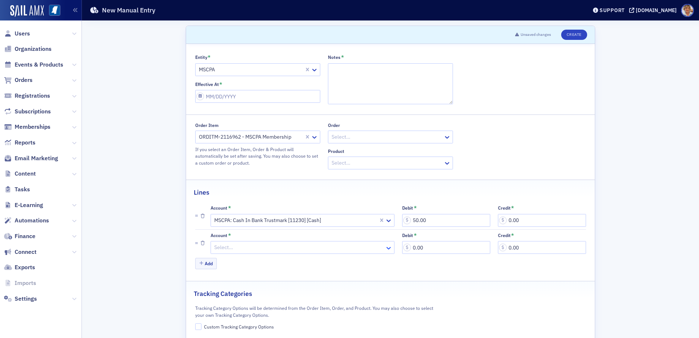
click at [385, 244] on icon at bounding box center [388, 247] width 7 height 7
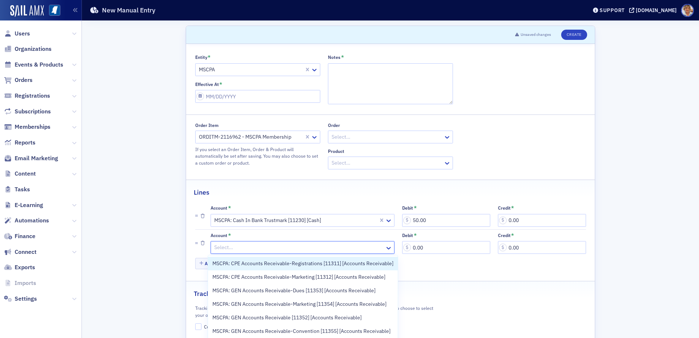
click at [232, 245] on div at bounding box center [299, 247] width 171 height 9
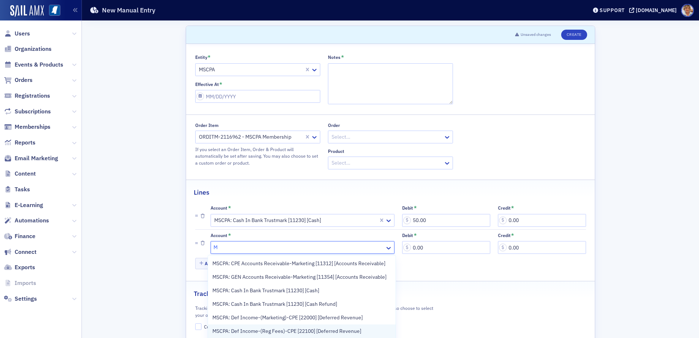
type input "M"
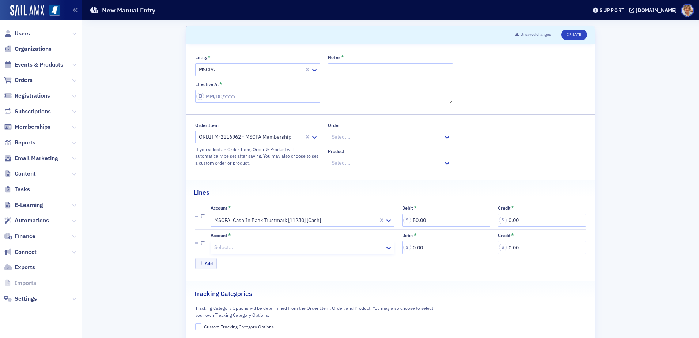
click at [234, 246] on div at bounding box center [299, 247] width 171 height 9
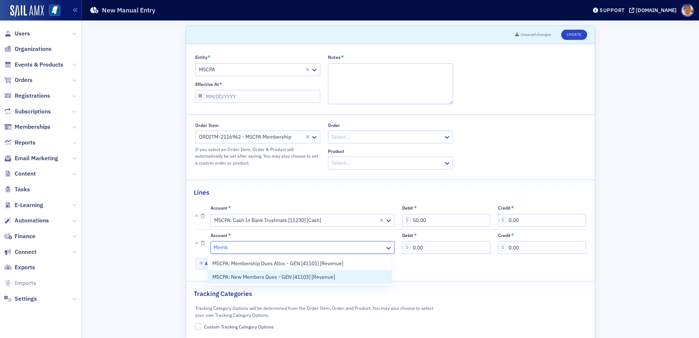
type input "Memb"
click at [452, 252] on fieldset "Lines Account * MSCPA: Cash In Bank Trustmark [11230] [Cash] Debit * 50.00 Cred…" at bounding box center [390, 228] width 409 height 96
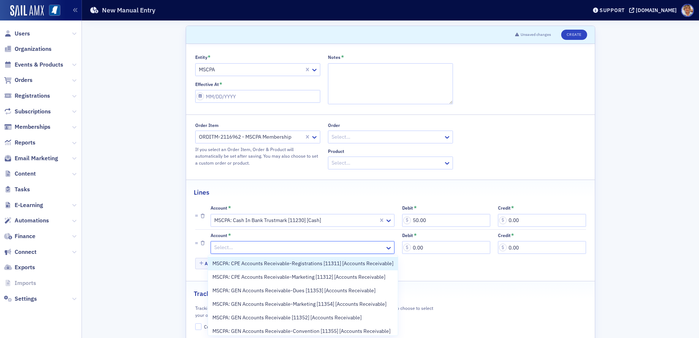
click at [225, 245] on div at bounding box center [299, 247] width 171 height 9
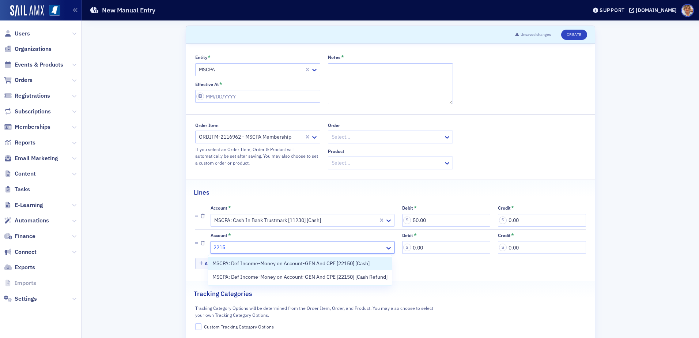
type input "22150"
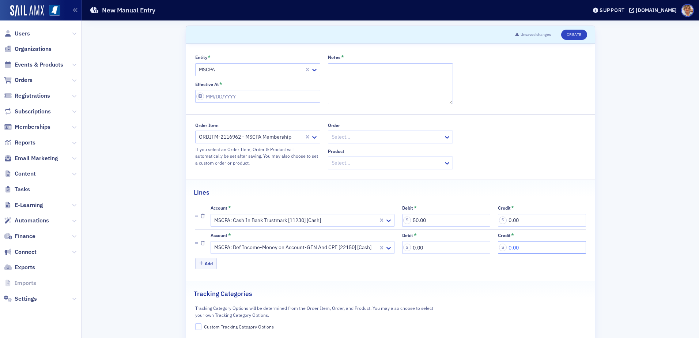
drag, startPoint x: 517, startPoint y: 247, endPoint x: 524, endPoint y: 247, distance: 6.6
click at [517, 247] on input "0.00" at bounding box center [542, 247] width 88 height 13
type input "50.00"
click at [200, 252] on label "Custom Tracking Category Options" at bounding box center [390, 326] width 391 height 7
click at [200, 252] on input "Custom Tracking Category Options" at bounding box center [198, 326] width 7 height 7
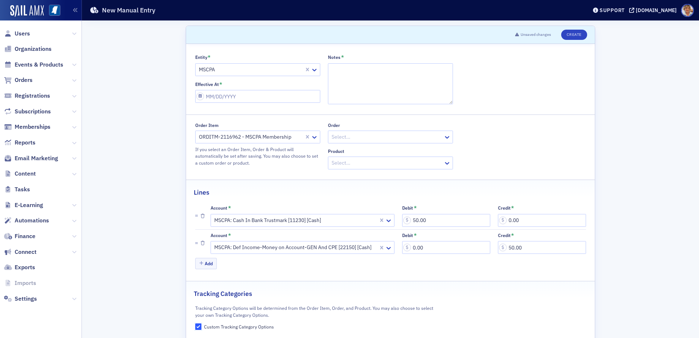
checkbox input "true"
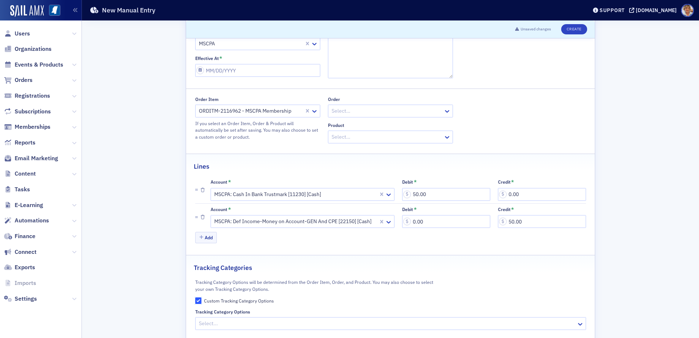
scroll to position [44, 0]
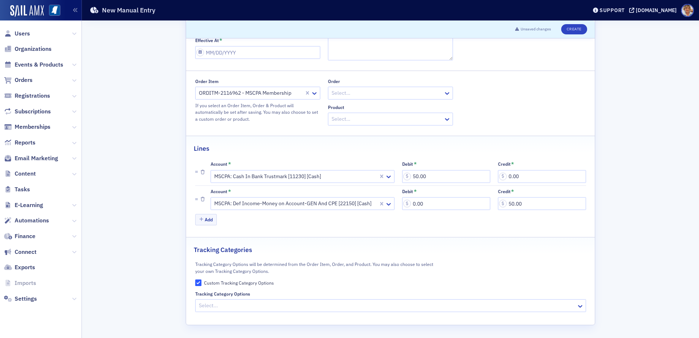
click at [212, 252] on div at bounding box center [387, 305] width 378 height 9
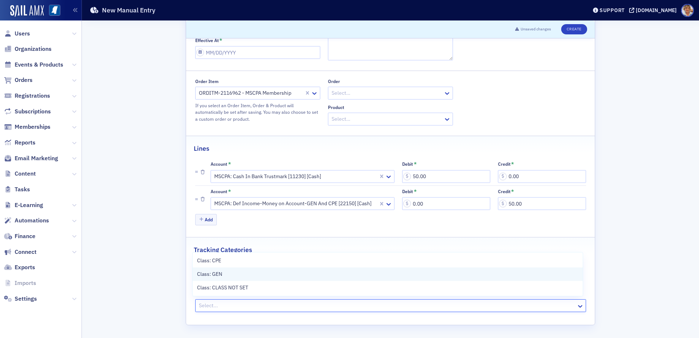
click at [217, 252] on span "Class: GEN" at bounding box center [209, 274] width 25 height 8
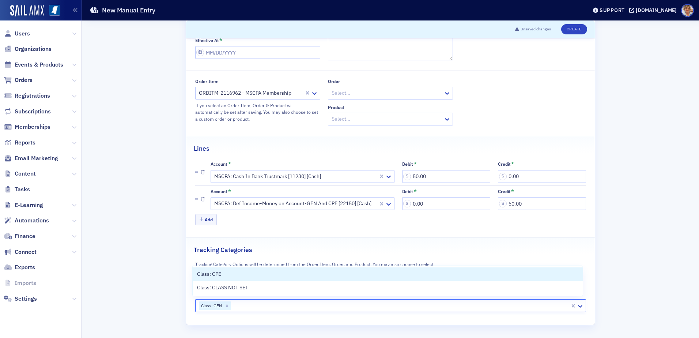
scroll to position [0, 0]
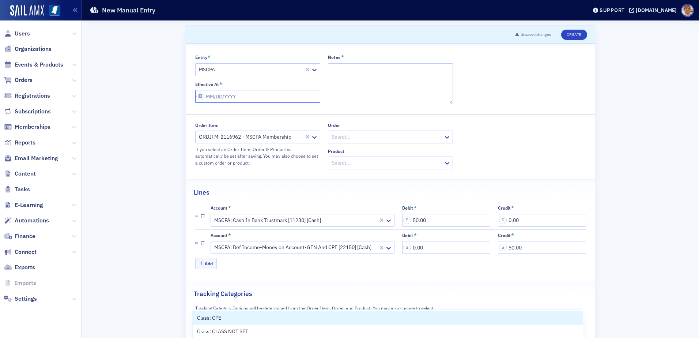
click at [211, 94] on input "Effective At *" at bounding box center [257, 96] width 125 height 13
select select "8"
select select "2025"
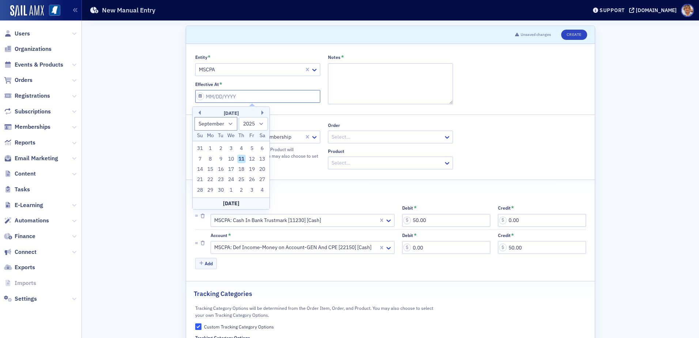
type input "0"
select select "0"
select select "2000"
type input "07"
select select "6"
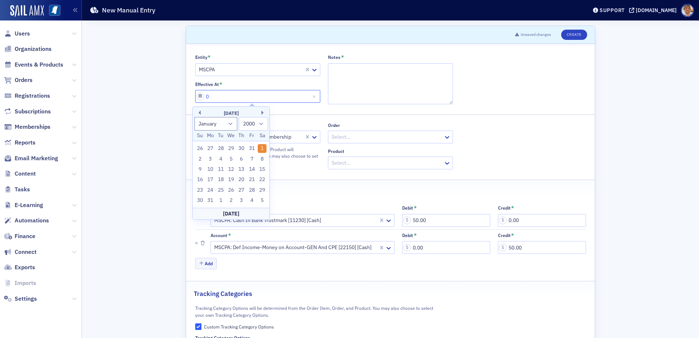
select select "2025"
type input "07/08/2"
select select "2002"
type input "07/08/20"
select select "2020"
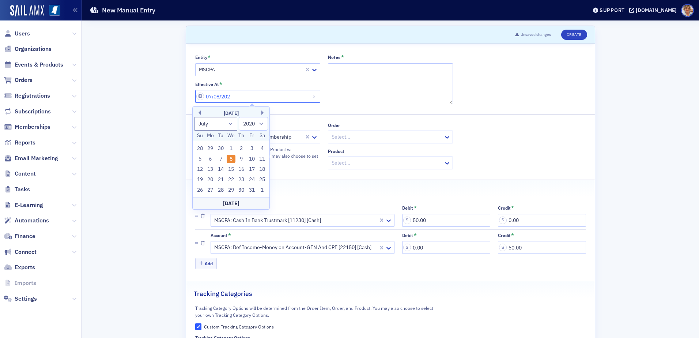
type input "07/08/2025"
select select "2025"
type input "07/08/2025"
click at [337, 68] on textarea "Notes *" at bounding box center [390, 83] width 125 height 41
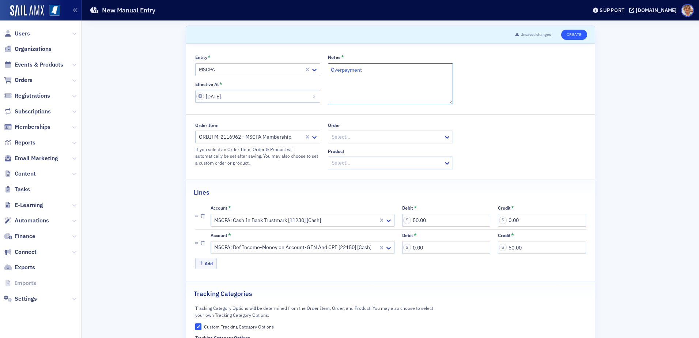
type textarea "Overpayment"
click at [531, 33] on button "Create" at bounding box center [574, 35] width 26 height 10
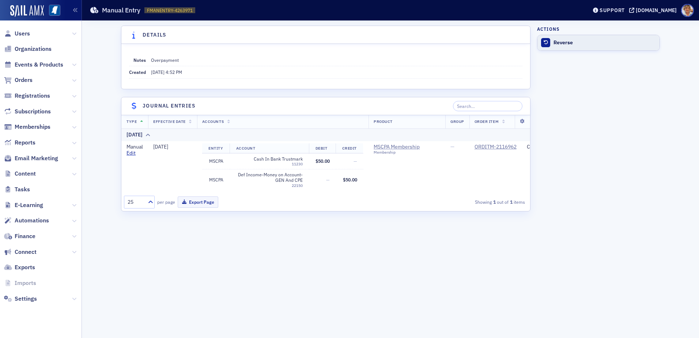
click at [531, 38] on div at bounding box center [545, 42] width 9 height 9
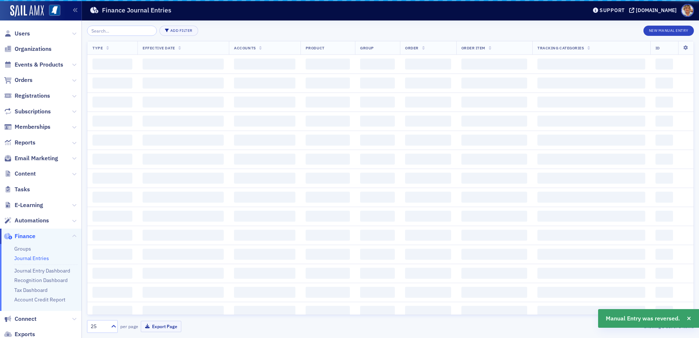
click at [531, 42] on th "Tracking Categories" at bounding box center [591, 48] width 118 height 14
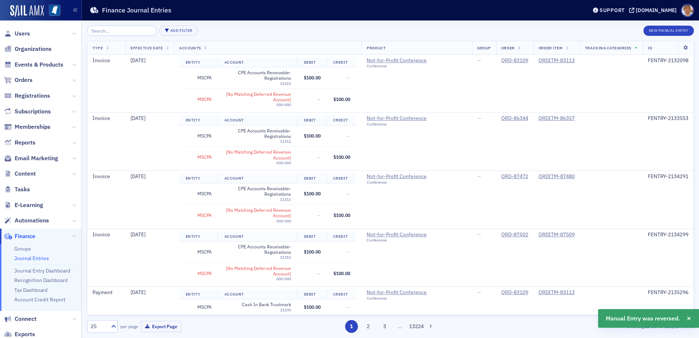
click at [18, 252] on link "Journal Entries" at bounding box center [31, 258] width 35 height 7
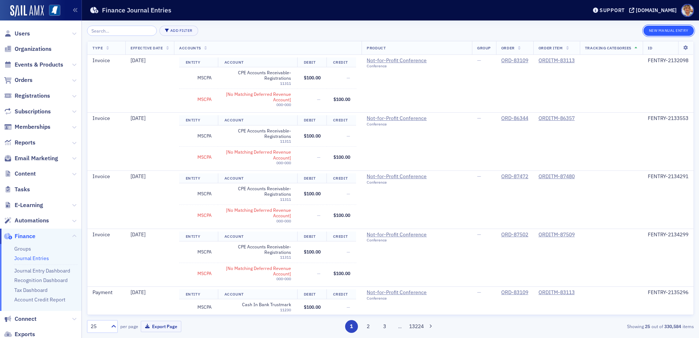
click at [531, 33] on button "New Manual Entry" at bounding box center [669, 31] width 50 height 10
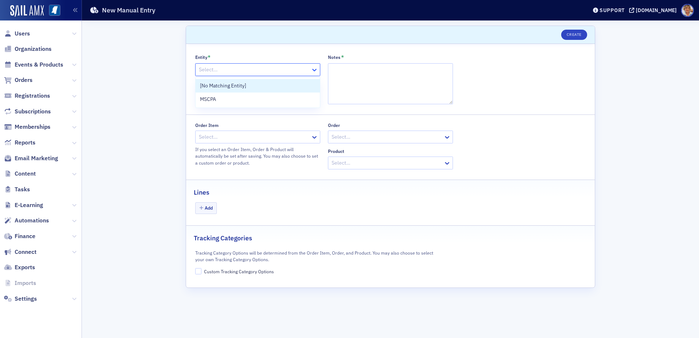
click at [315, 69] on icon at bounding box center [314, 70] width 4 height 3
click at [213, 94] on div "MSCPA" at bounding box center [258, 100] width 124 height 14
click at [243, 95] on input "Effective At *" at bounding box center [257, 96] width 125 height 13
select select "8"
select select "2025"
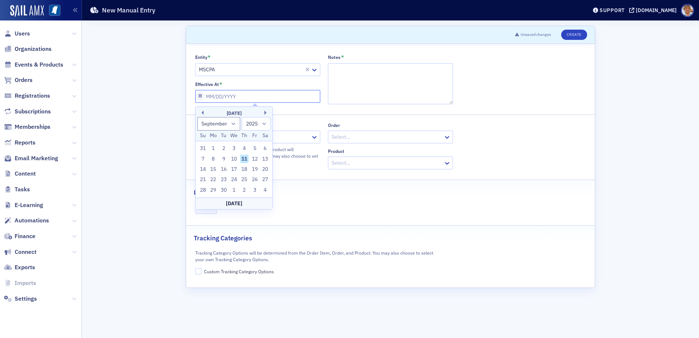
type input "0"
select select "0"
select select "2000"
type input "07"
select select "6"
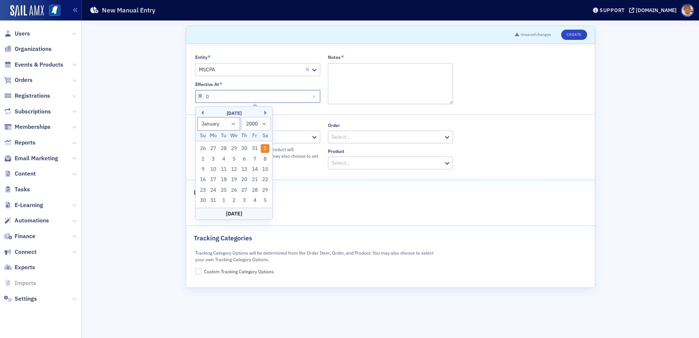
select select "2025"
type input "070"
select select "0"
select select "1970"
type input "07"
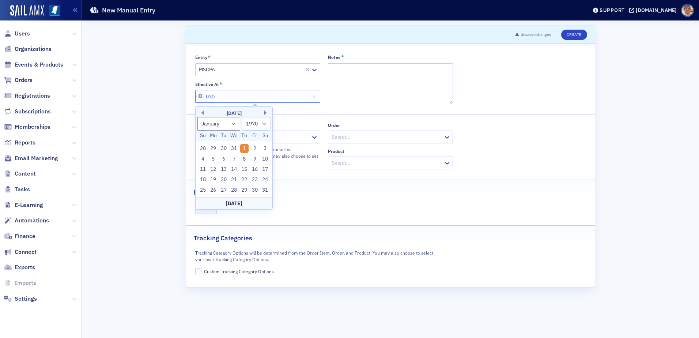
select select "6"
select select "2025"
type input "07/08/2"
select select "2002"
type input "07/08/20"
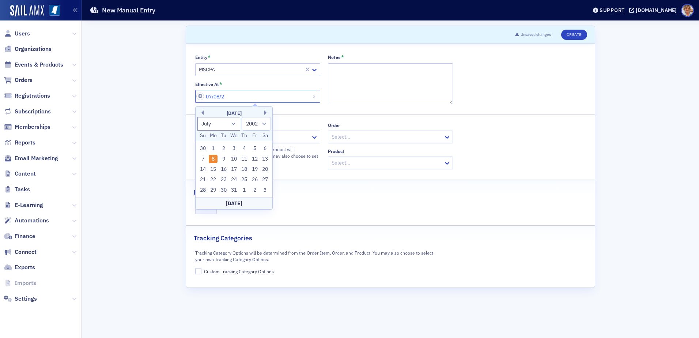
select select "2020"
type input "07/08/2025"
select select "2025"
type input "07/08/2025"
click at [338, 203] on div "Add" at bounding box center [390, 208] width 391 height 13
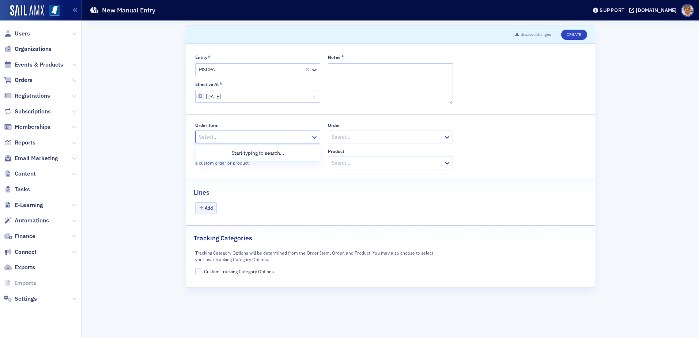
click at [313, 137] on icon at bounding box center [314, 137] width 4 height 3
click at [246, 135] on div at bounding box center [254, 136] width 112 height 9
type input "1"
type input "2116962"
click at [199, 208] on icon "button" at bounding box center [201, 208] width 4 height 4
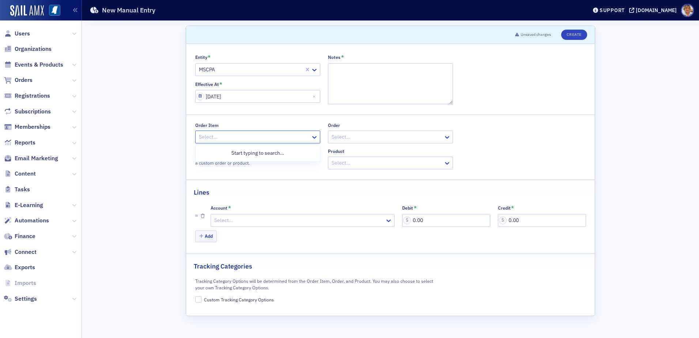
drag, startPoint x: 314, startPoint y: 134, endPoint x: 309, endPoint y: 138, distance: 6.8
click at [313, 136] on icon at bounding box center [314, 136] width 7 height 7
click at [264, 137] on div at bounding box center [254, 136] width 112 height 9
type input "2"
type input "2116962"
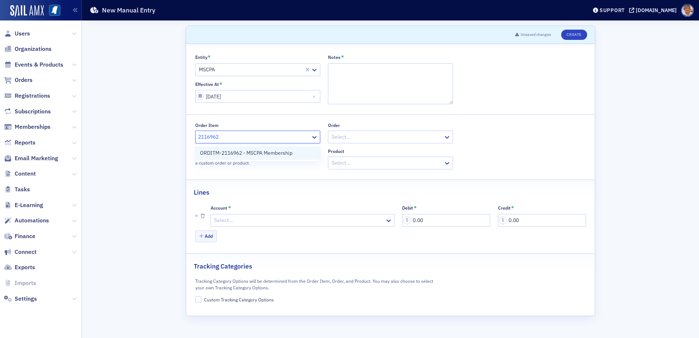
click at [256, 151] on span "ORDITM-2116962 - MSCPA Membership" at bounding box center [246, 153] width 93 height 8
click at [221, 222] on div at bounding box center [299, 220] width 171 height 9
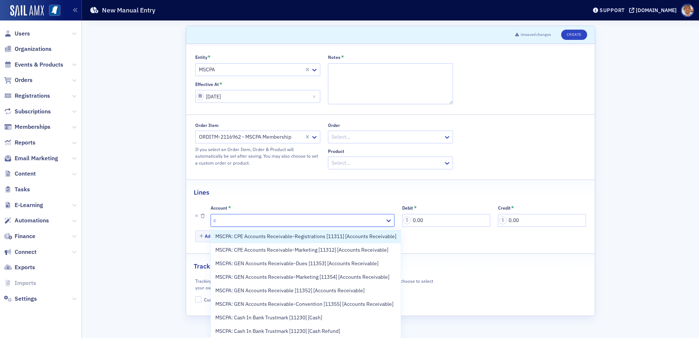
type input "ca"
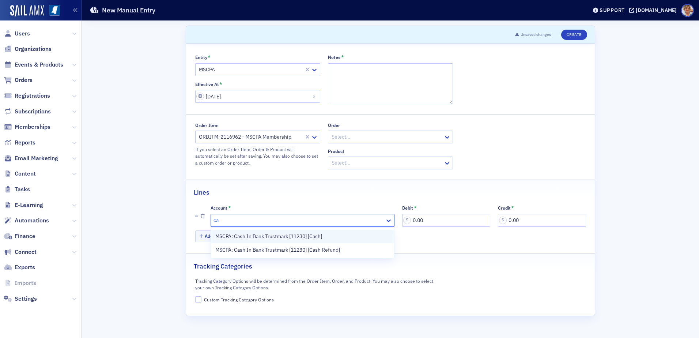
click at [244, 234] on span "MSCPA: Cash In Bank Trustmark [11230] [Cash]" at bounding box center [268, 237] width 107 height 8
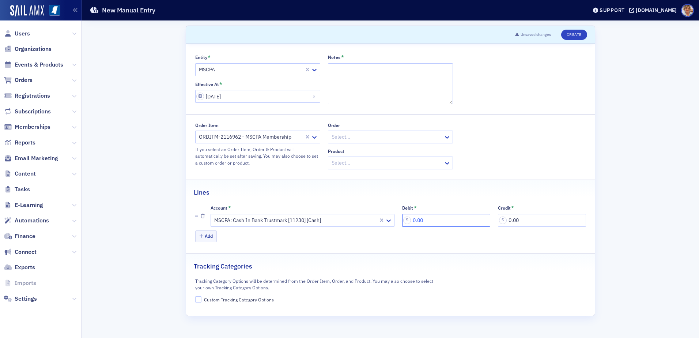
click at [436, 221] on input "0.00" at bounding box center [446, 220] width 88 height 13
type input "25.00"
click at [208, 236] on button "Add" at bounding box center [206, 235] width 22 height 11
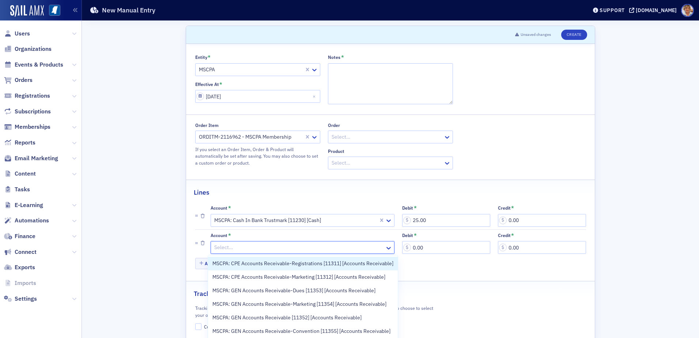
click at [230, 246] on div at bounding box center [299, 247] width 171 height 9
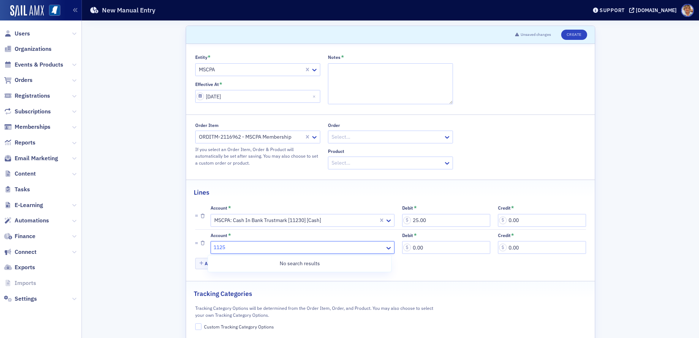
type input "112"
click at [236, 245] on div at bounding box center [299, 247] width 171 height 9
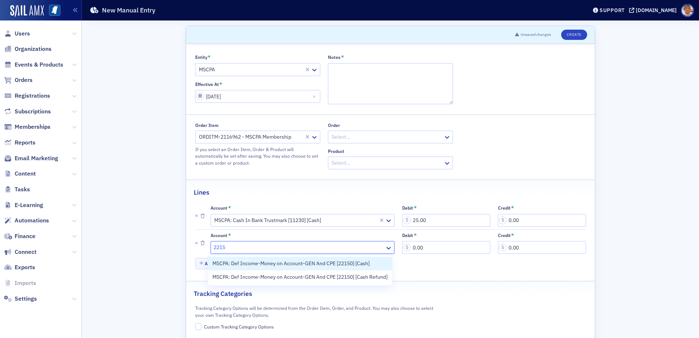
type input "22150"
click at [244, 252] on span "MSCPA: Def Income-Money on Account-GEN And CPE [22150] [Cash]" at bounding box center [290, 264] width 157 height 8
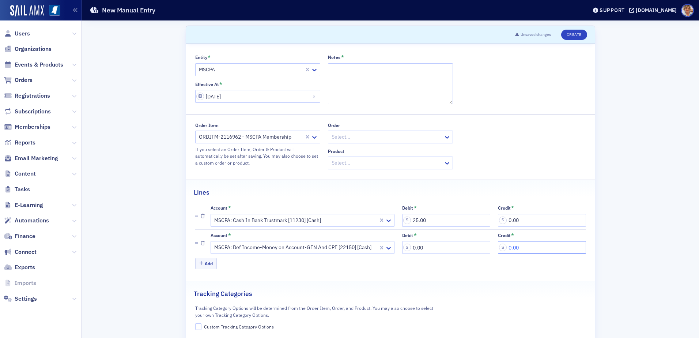
drag, startPoint x: 515, startPoint y: 245, endPoint x: 530, endPoint y: 253, distance: 16.7
click at [515, 246] on input "0.00" at bounding box center [542, 247] width 88 height 13
type input "25.00"
click at [198, 252] on input "Custom Tracking Category Options" at bounding box center [198, 326] width 7 height 7
checkbox input "true"
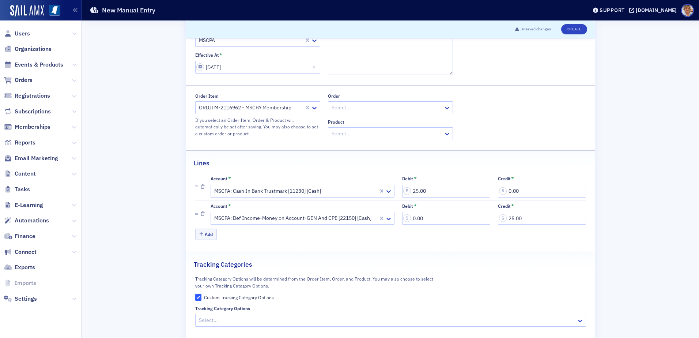
scroll to position [44, 0]
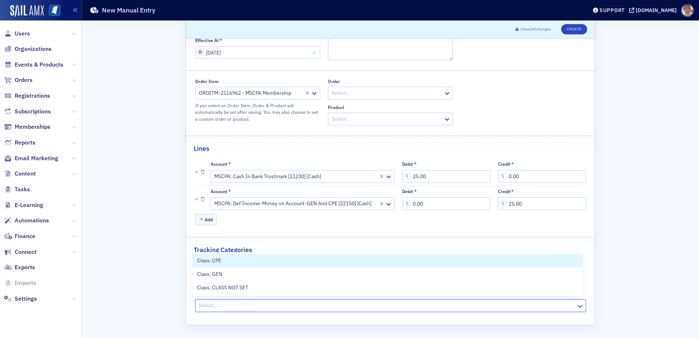
click at [210, 252] on div at bounding box center [387, 305] width 378 height 9
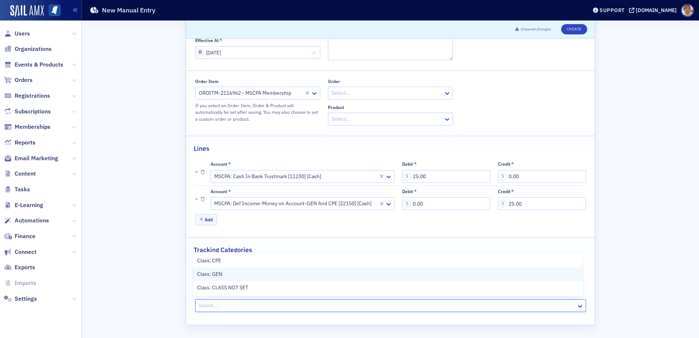
click at [210, 252] on span "Class: GEN" at bounding box center [209, 274] width 25 height 8
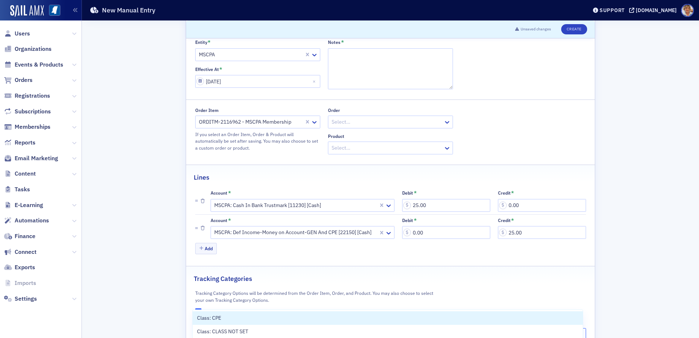
scroll to position [0, 0]
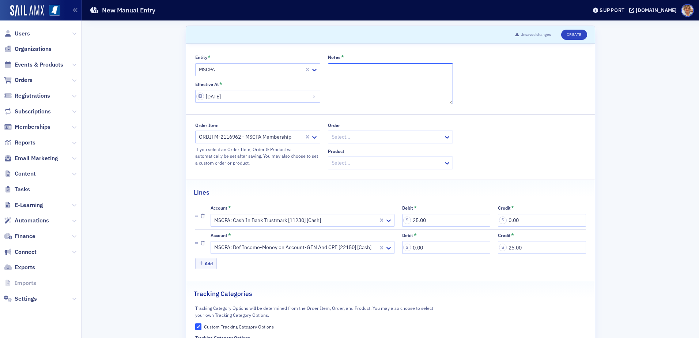
click at [356, 68] on textarea "Notes *" at bounding box center [390, 83] width 125 height 41
type textarea "Overpayment"
click at [531, 34] on button "Create" at bounding box center [574, 35] width 26 height 10
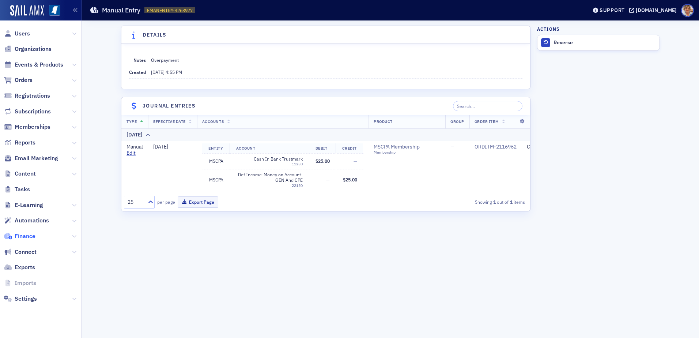
click at [33, 235] on span "Finance" at bounding box center [25, 236] width 21 height 8
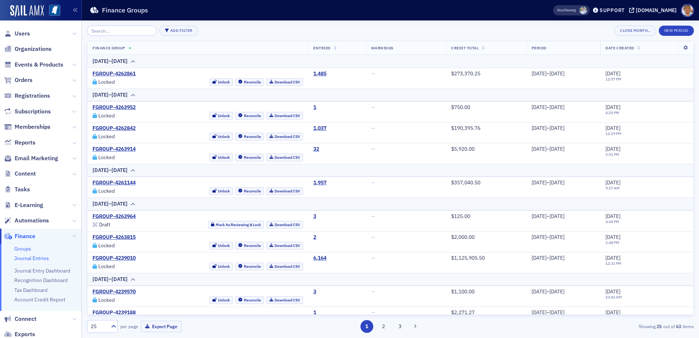
click at [30, 252] on link "Journal Entries" at bounding box center [31, 258] width 35 height 7
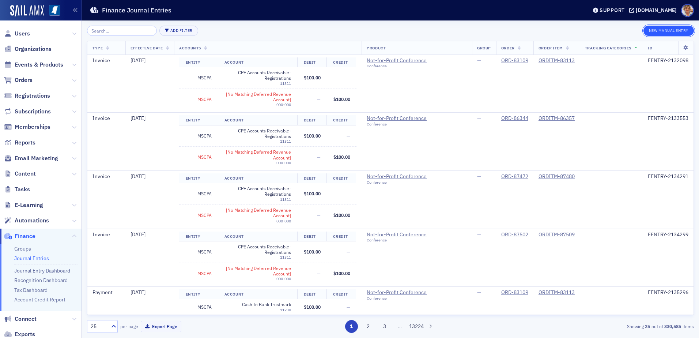
click at [531, 30] on button "New Manual Entry" at bounding box center [669, 31] width 50 height 10
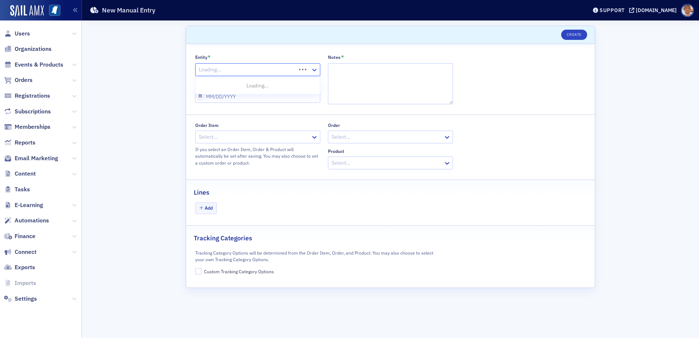
click at [316, 70] on icon at bounding box center [314, 69] width 7 height 7
click at [216, 98] on span "MSCPA" at bounding box center [208, 99] width 16 height 8
click at [316, 138] on icon at bounding box center [314, 137] width 4 height 3
click at [290, 136] on div at bounding box center [254, 136] width 112 height 9
type input "2121288"
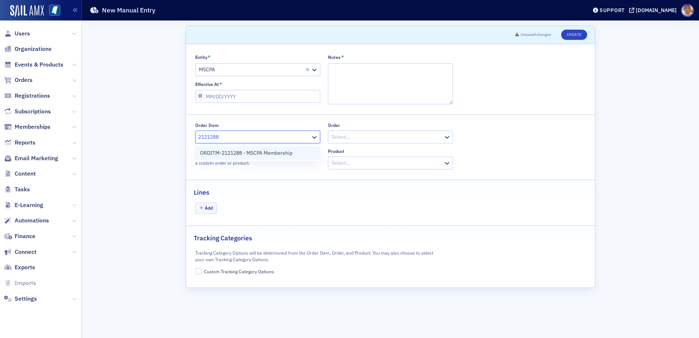
click at [268, 153] on span "ORDITM-2121288 - MSCPA Membership" at bounding box center [246, 153] width 93 height 8
click at [351, 68] on textarea "Notes *" at bounding box center [390, 83] width 125 height 41
type textarea "Overpayment"
select select "8"
select select "2025"
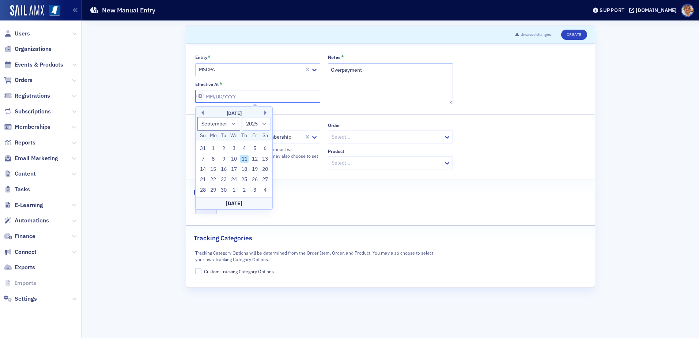
click at [250, 97] on input "Effective At *" at bounding box center [257, 96] width 125 height 13
type input "0"
select select "0"
select select "2000"
type input "07"
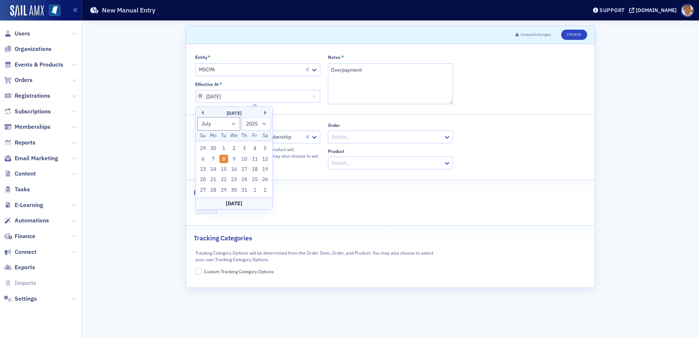
click at [322, 197] on div "Lines" at bounding box center [390, 188] width 393 height 17
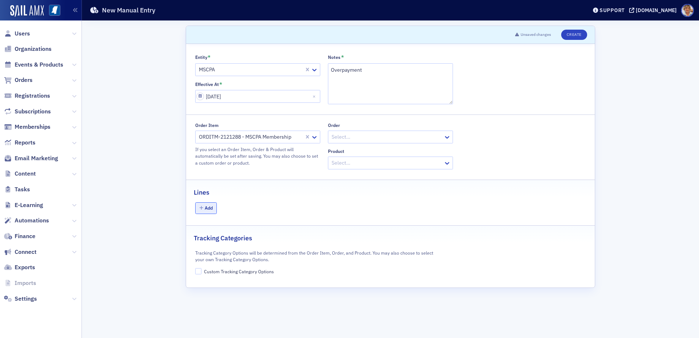
click at [201, 208] on icon "button" at bounding box center [201, 208] width 4 height 4
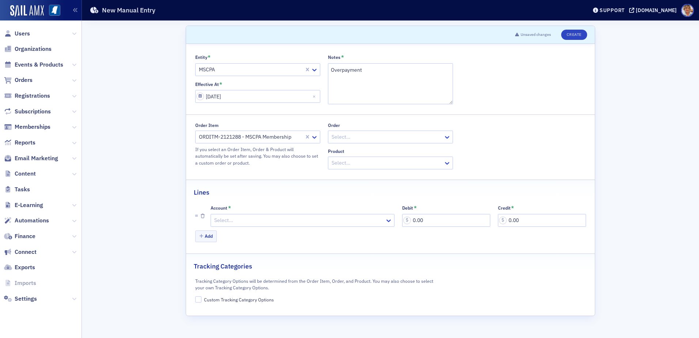
click at [224, 219] on div at bounding box center [299, 220] width 171 height 9
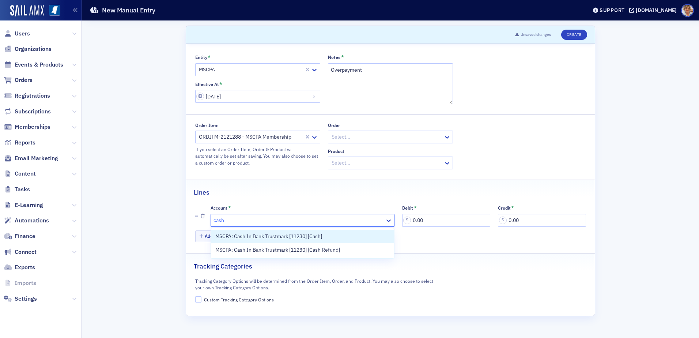
click at [229, 233] on span "MSCPA: Cash In Bank Trustmark [11230] [Cash]" at bounding box center [268, 237] width 107 height 8
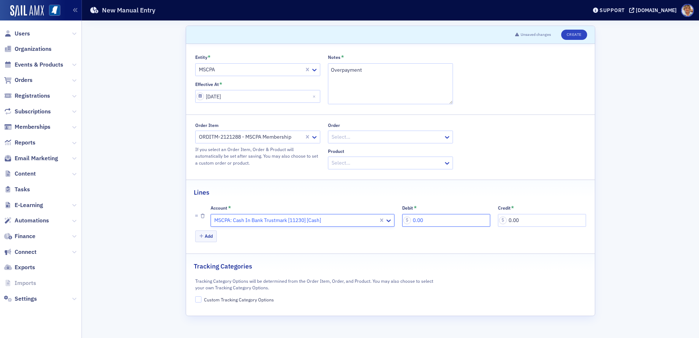
click at [445, 219] on input "0.00" at bounding box center [446, 220] width 88 height 13
click at [188, 229] on div "Account * MSCPA: Cash In Bank Trustmark [11230] [Cash] Debit * 25.00 Credit * 0…" at bounding box center [390, 222] width 409 height 41
click at [200, 240] on button "Add" at bounding box center [206, 235] width 22 height 11
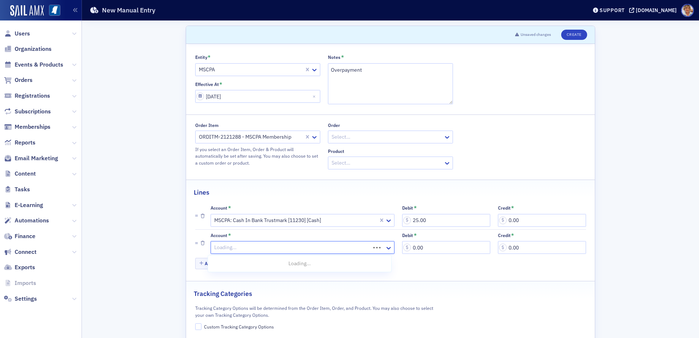
click at [247, 246] on div at bounding box center [292, 247] width 156 height 9
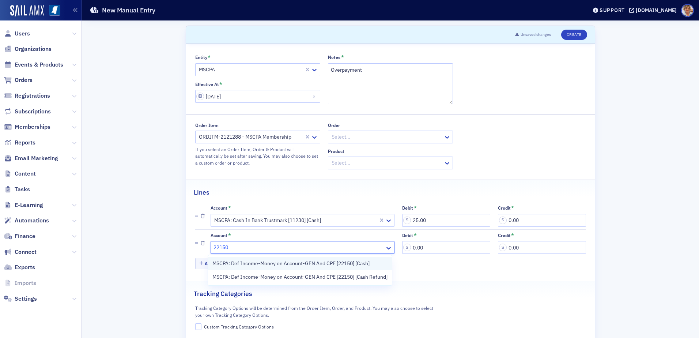
click at [248, 252] on span "MSCPA: Def Income-Money on Account-GEN And CPE [22150] [Cash]" at bounding box center [290, 264] width 157 height 8
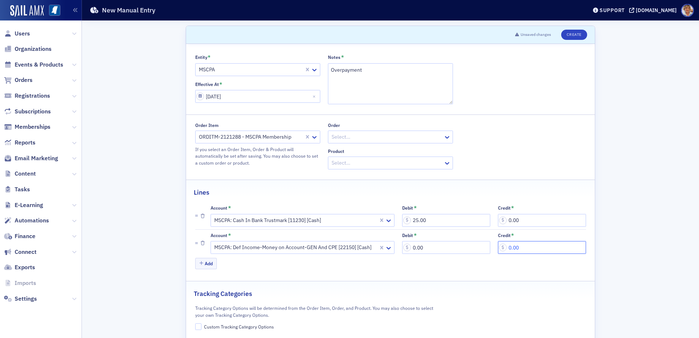
click at [522, 249] on input "0.00" at bounding box center [542, 247] width 88 height 13
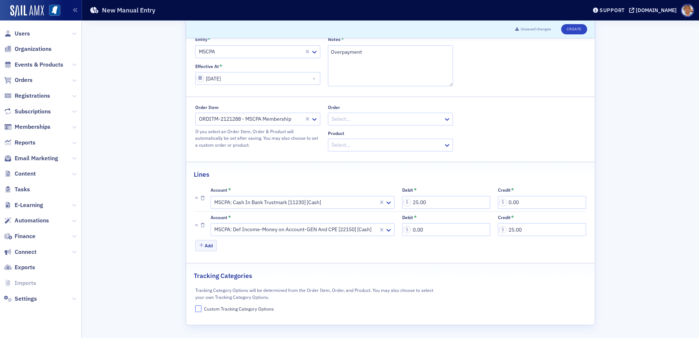
click at [196, 252] on input "Custom Tracking Category Options" at bounding box center [198, 308] width 7 height 7
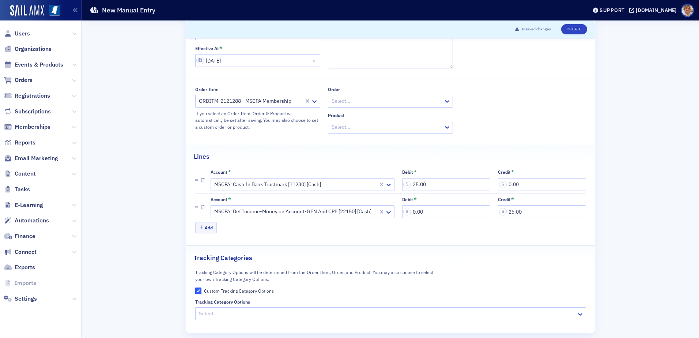
scroll to position [44, 0]
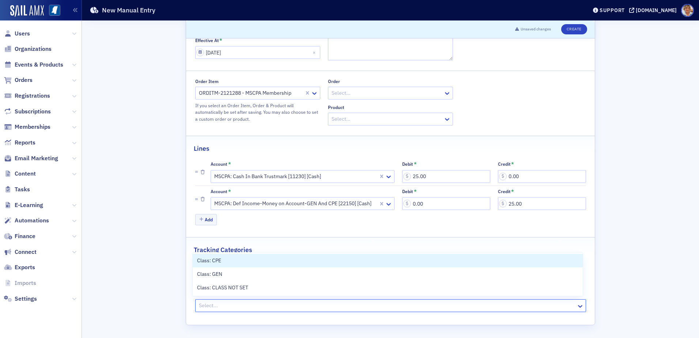
click at [225, 252] on div at bounding box center [387, 305] width 378 height 9
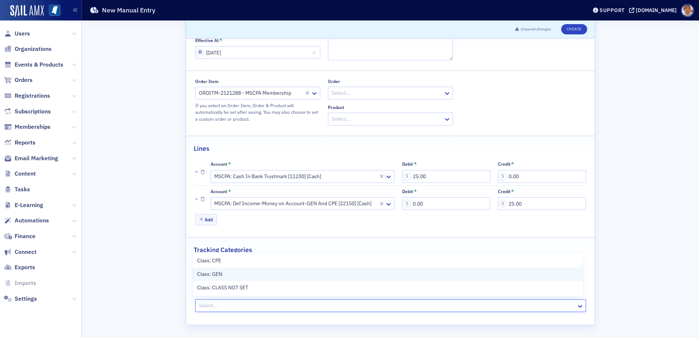
click at [222, 252] on span "Class: GEN" at bounding box center [209, 274] width 25 height 8
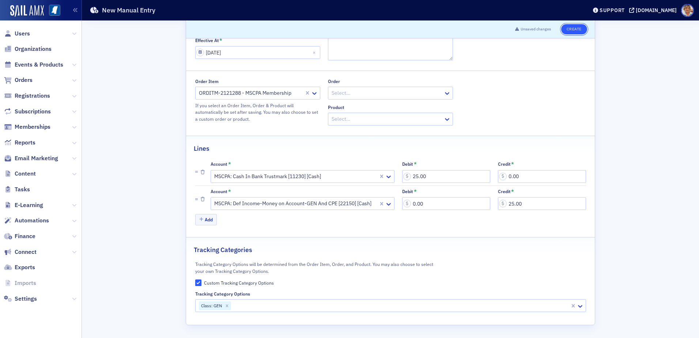
click at [531, 31] on button "Create" at bounding box center [574, 29] width 26 height 10
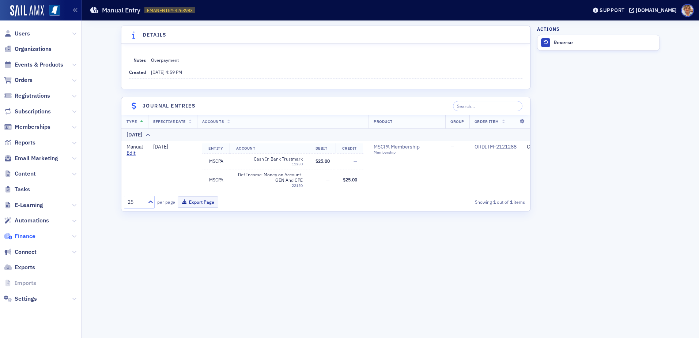
click at [25, 240] on span "Finance" at bounding box center [25, 236] width 21 height 8
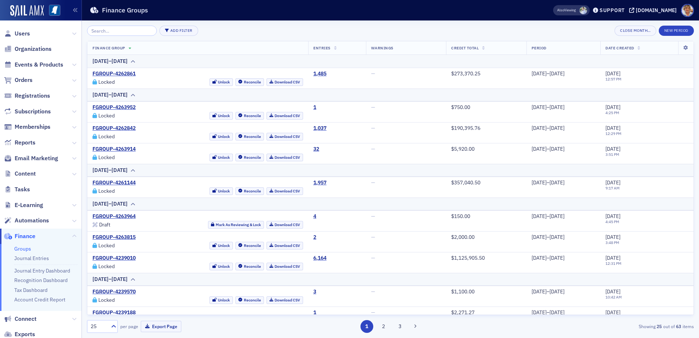
click at [22, 249] on link "Groups" at bounding box center [22, 248] width 17 height 7
click at [105, 227] on div "Draft" at bounding box center [104, 225] width 11 height 4
click at [239, 225] on button "Mark As Reviewing & Lock" at bounding box center [236, 225] width 56 height 8
click at [267, 224] on link "Download CSV" at bounding box center [285, 225] width 37 height 8
